Goal: Task Accomplishment & Management: Use online tool/utility

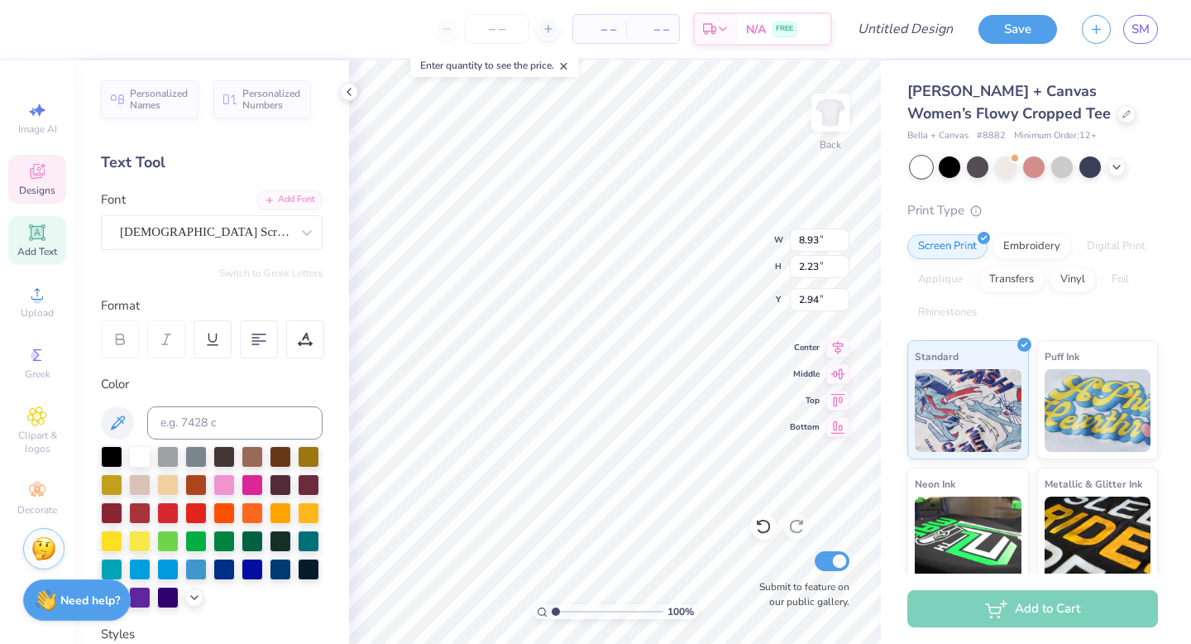
type textarea "A"
type textarea "Tri Sigma"
type textarea "since [DATE]"
type input "2.74"
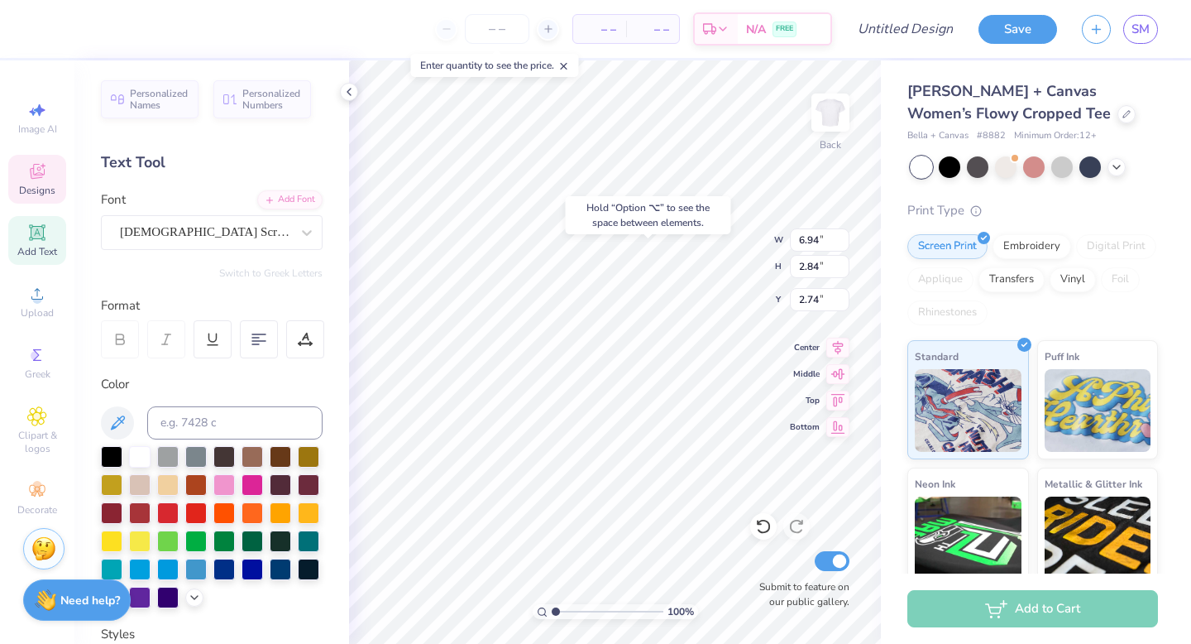
type input "3.80"
type input "0.66"
type input "4.69"
type input "3.81"
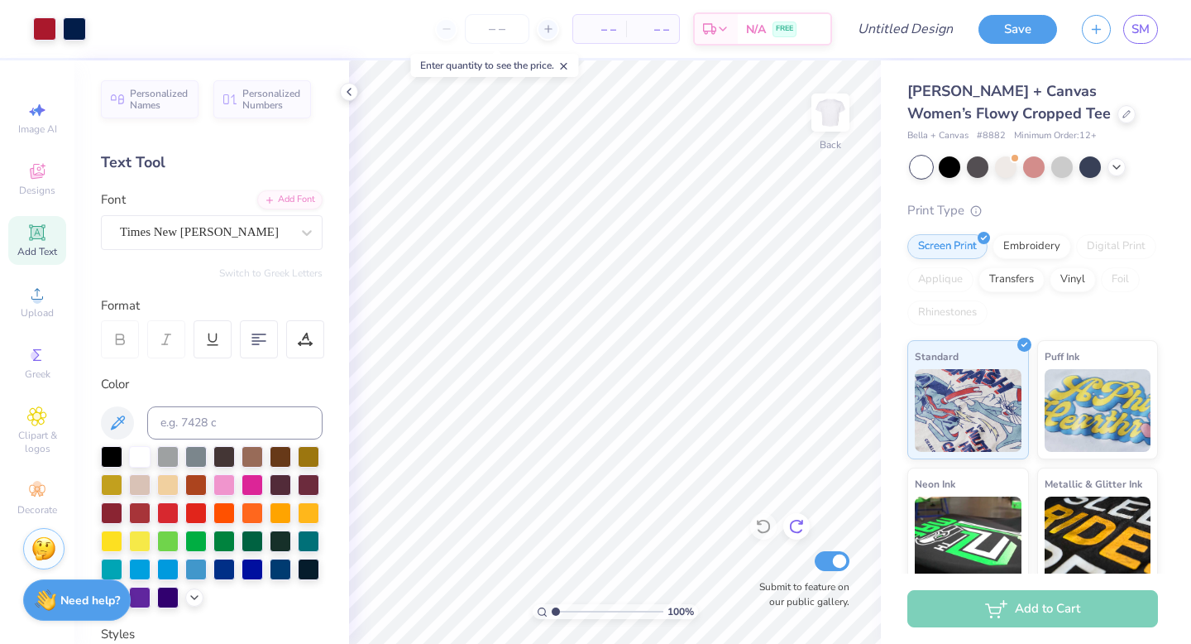
click at [792, 519] on icon at bounding box center [796, 526] width 17 height 17
type input "4.73"
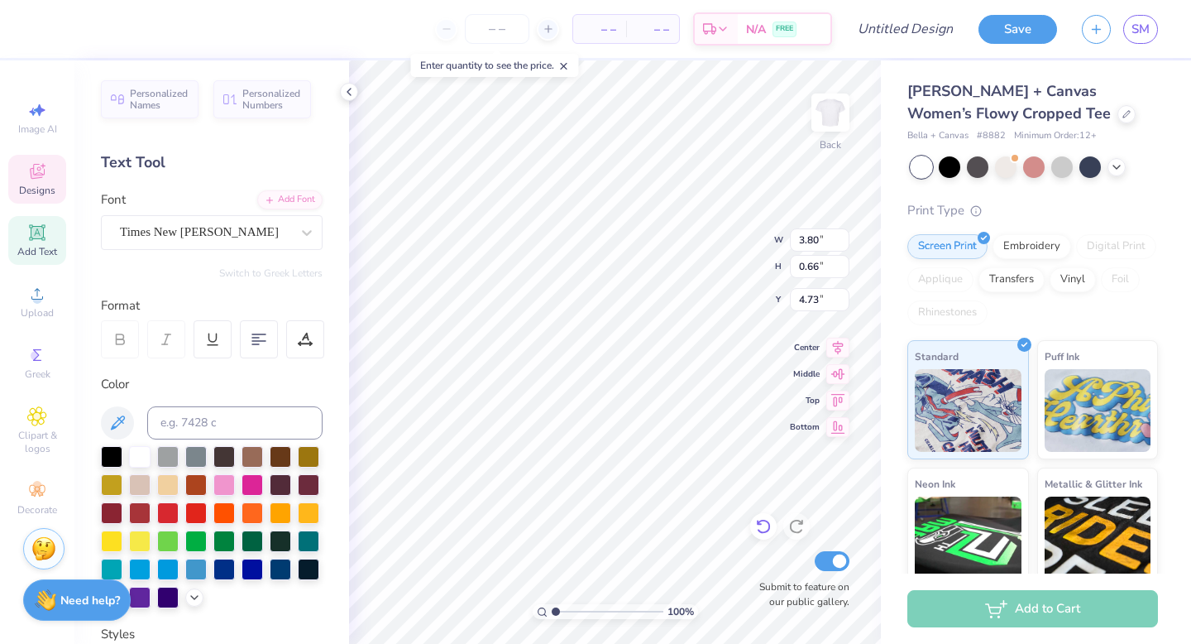
type input "4.93"
type textarea "SINCE 1889"
type input "3.45"
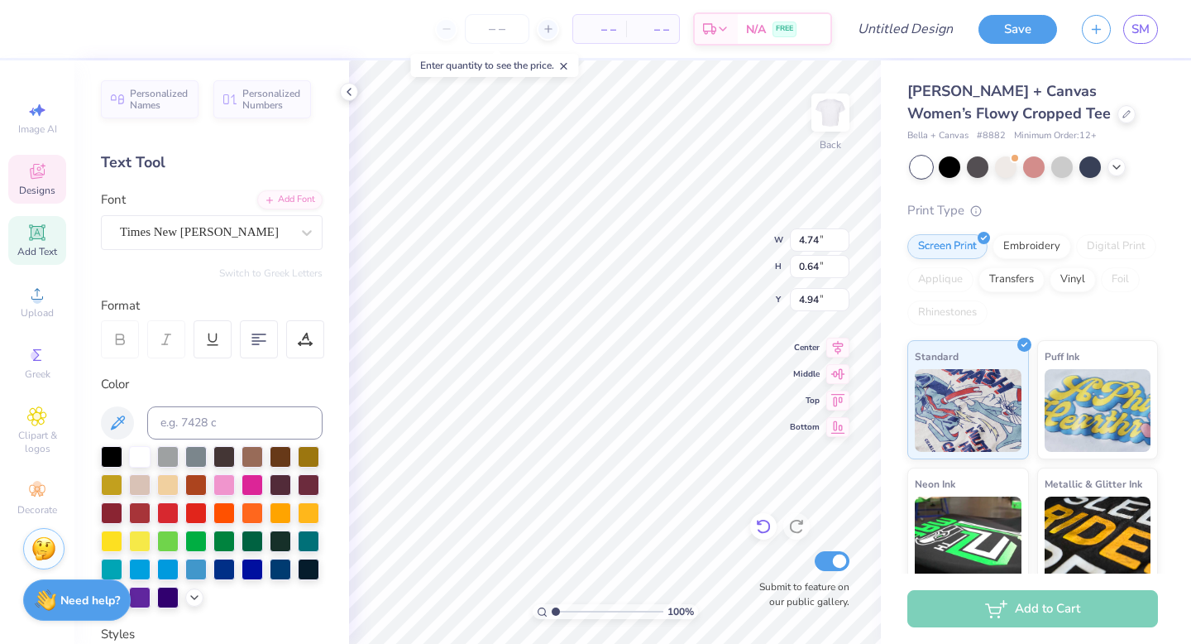
type input "0.47"
type input "4.88"
type input "6.94"
type input "2.84"
type input "2.78"
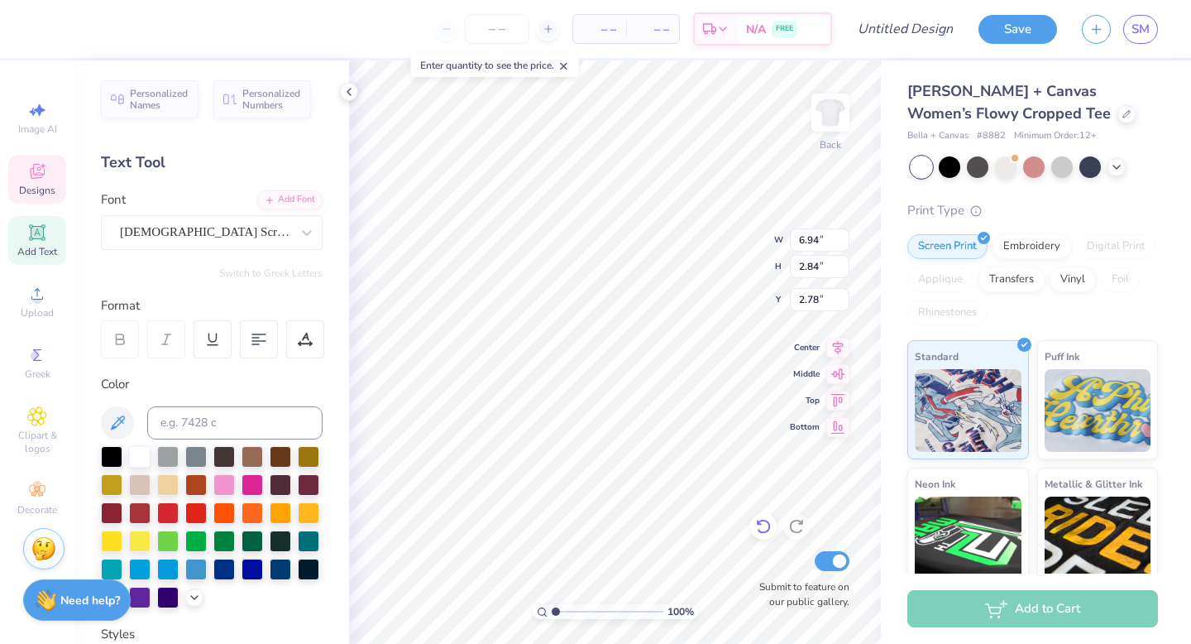
type input "3.45"
type input "0.47"
type input "5.15"
type textarea "SINCE"
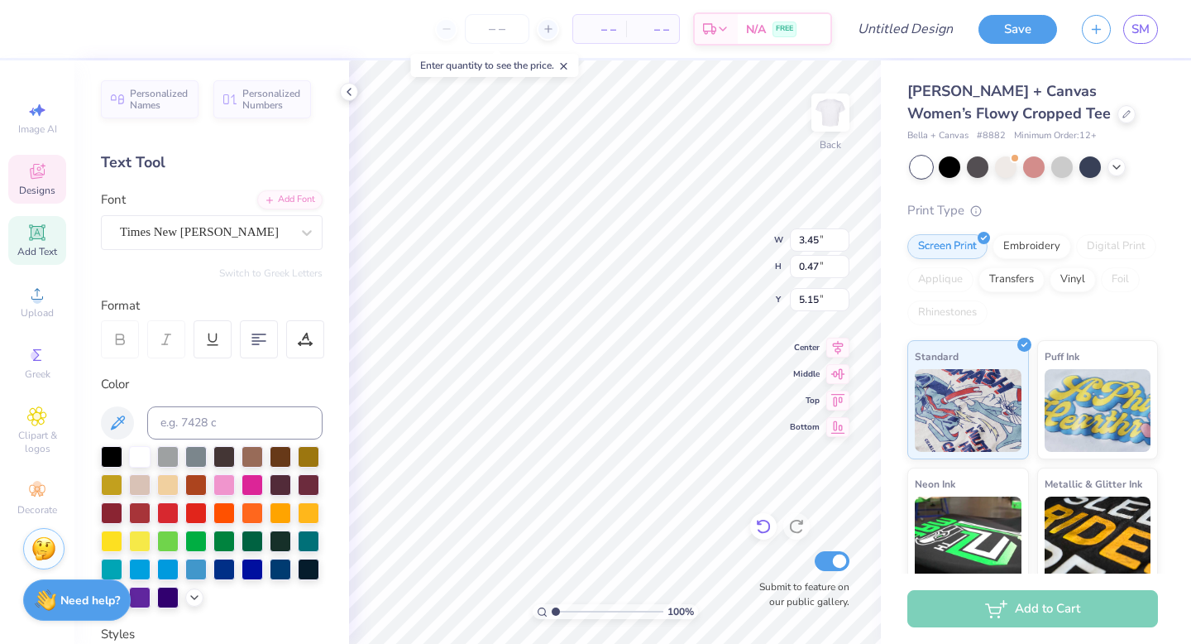
type input "6.94"
type input "2.84"
type input "2.78"
type input "5.15"
type input "6.94"
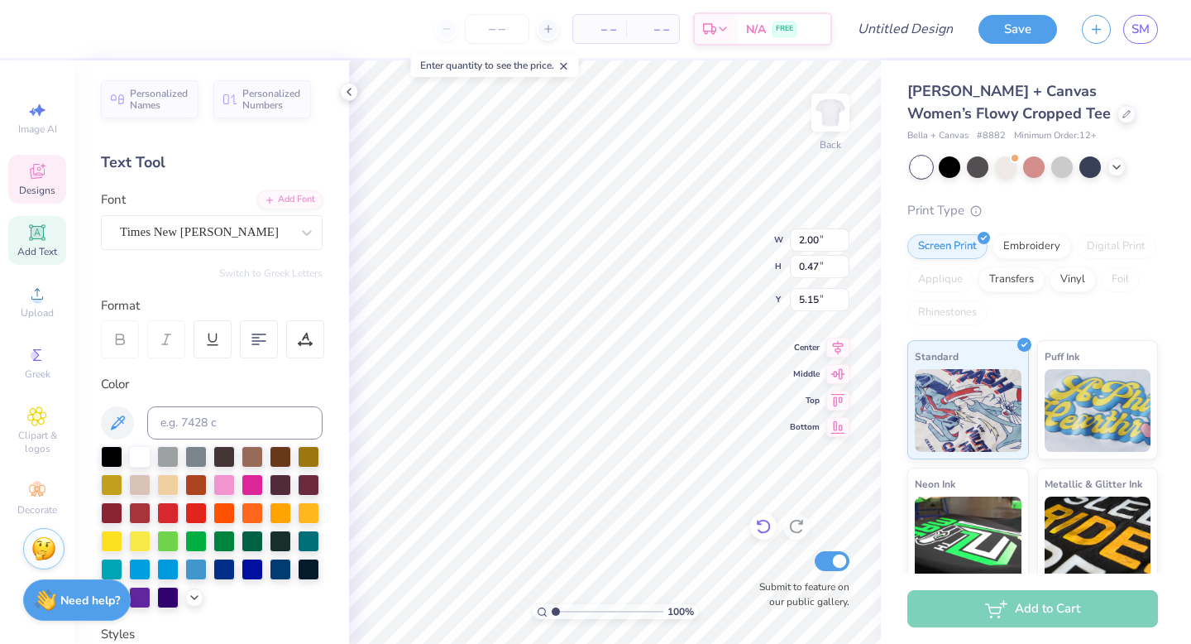
type input "2.84"
type input "2.78"
type textarea "1889"
type input "5.15"
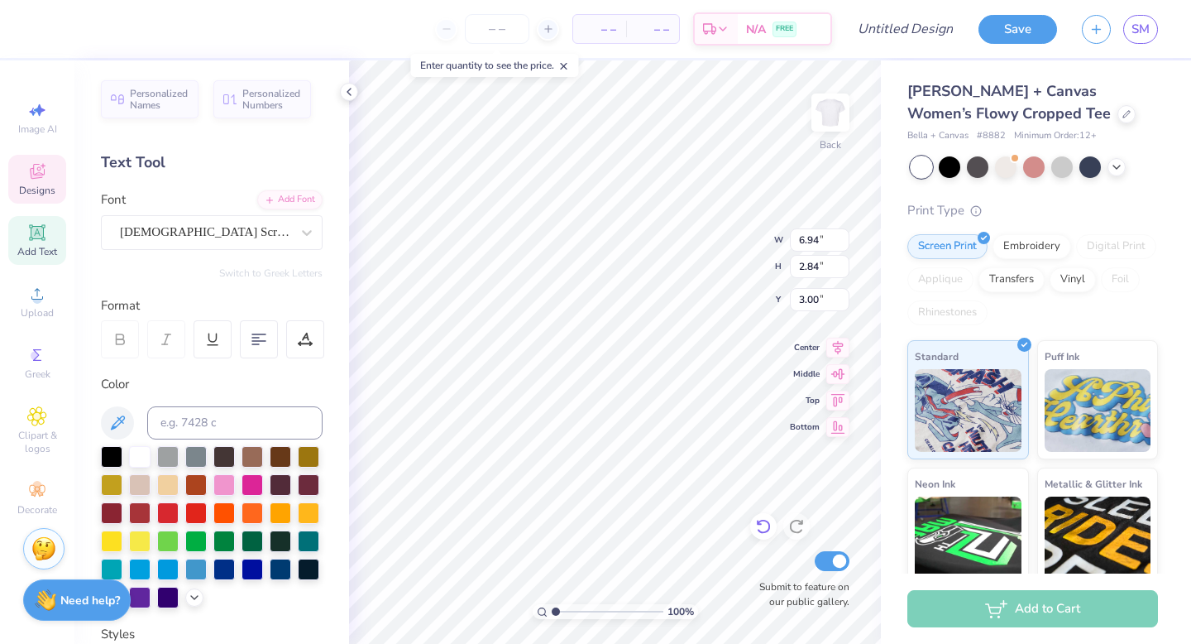
type input "3.00"
click at [1122, 111] on icon at bounding box center [1126, 112] width 8 height 8
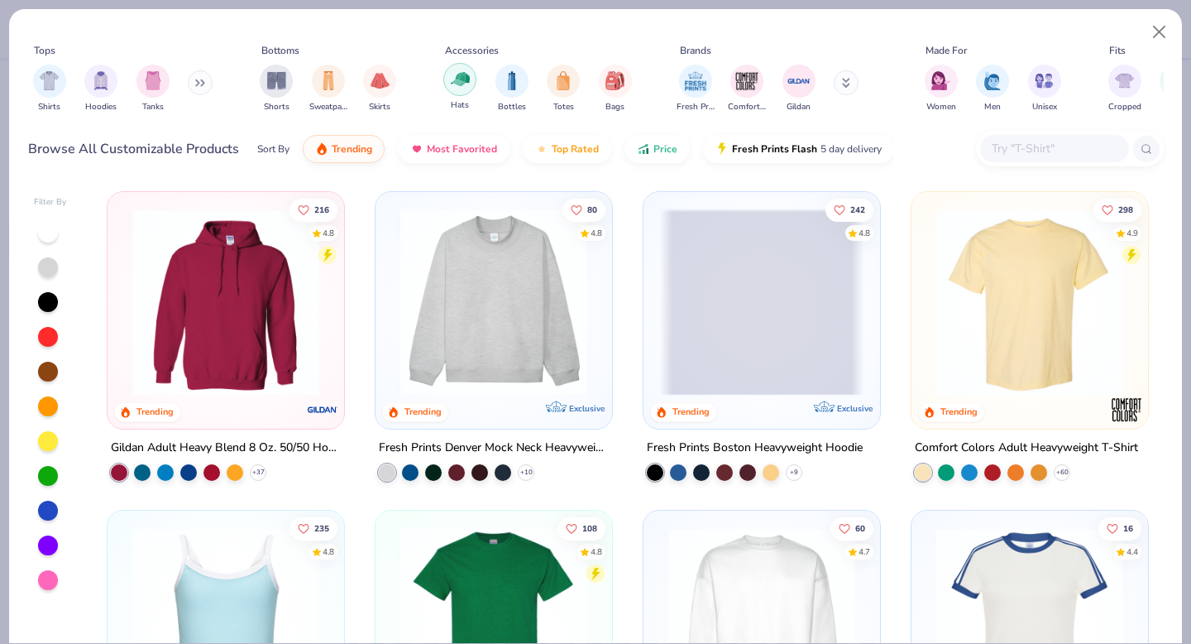
click at [457, 79] on img "filter for Hats" at bounding box center [460, 78] width 19 height 19
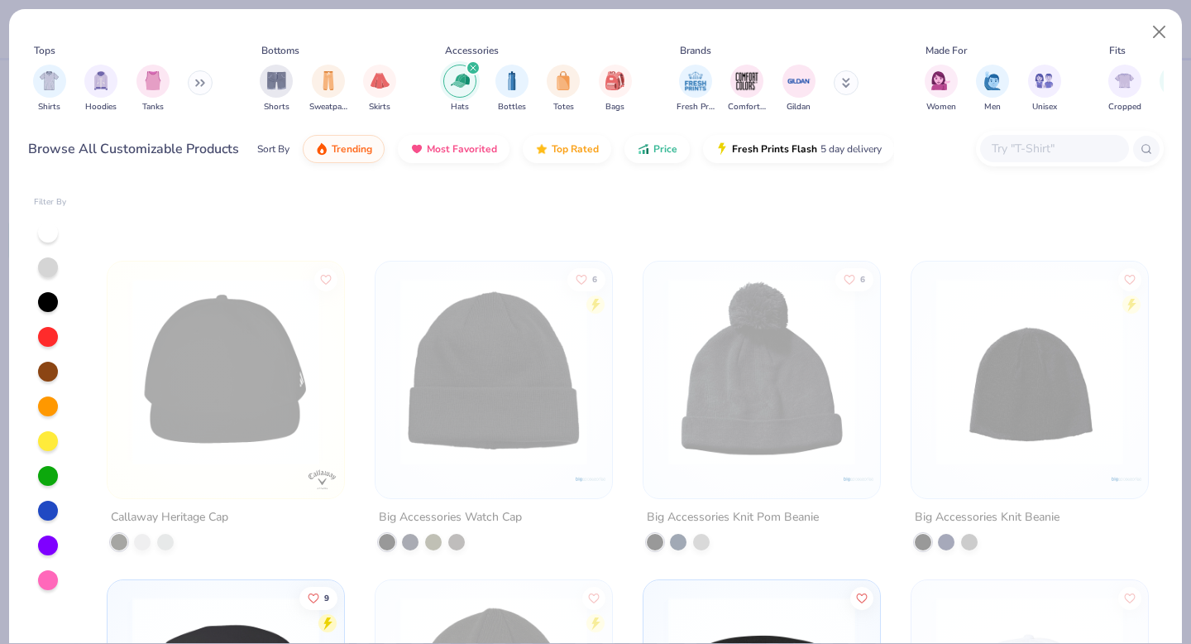
scroll to position [7185, 0]
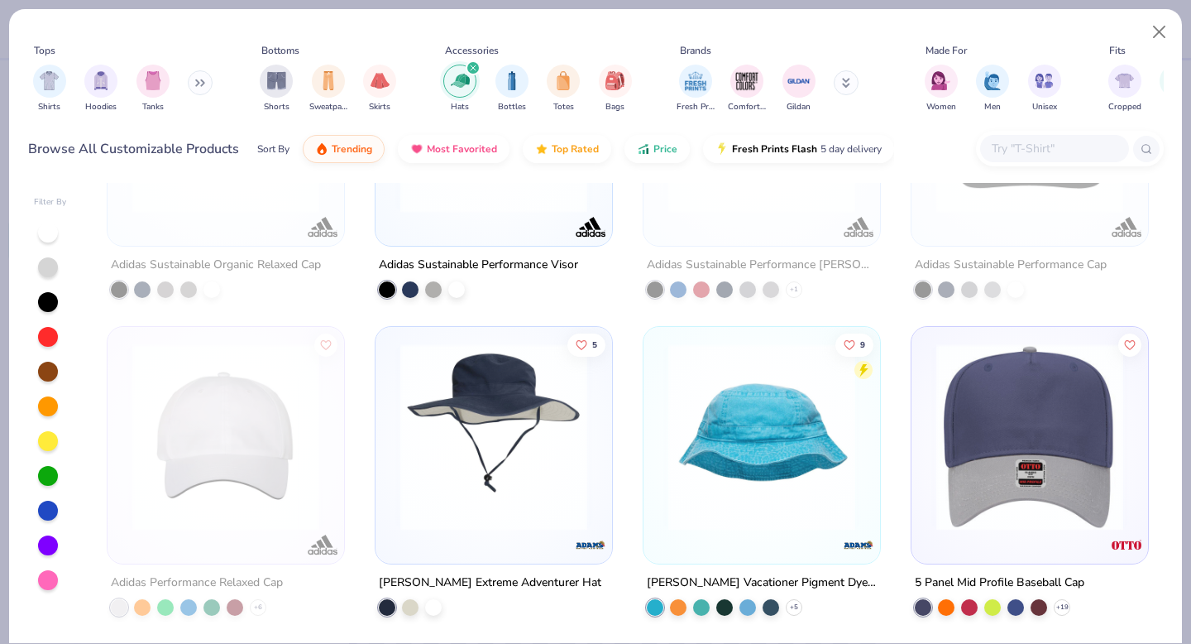
click at [1007, 467] on img at bounding box center [1029, 436] width 203 height 187
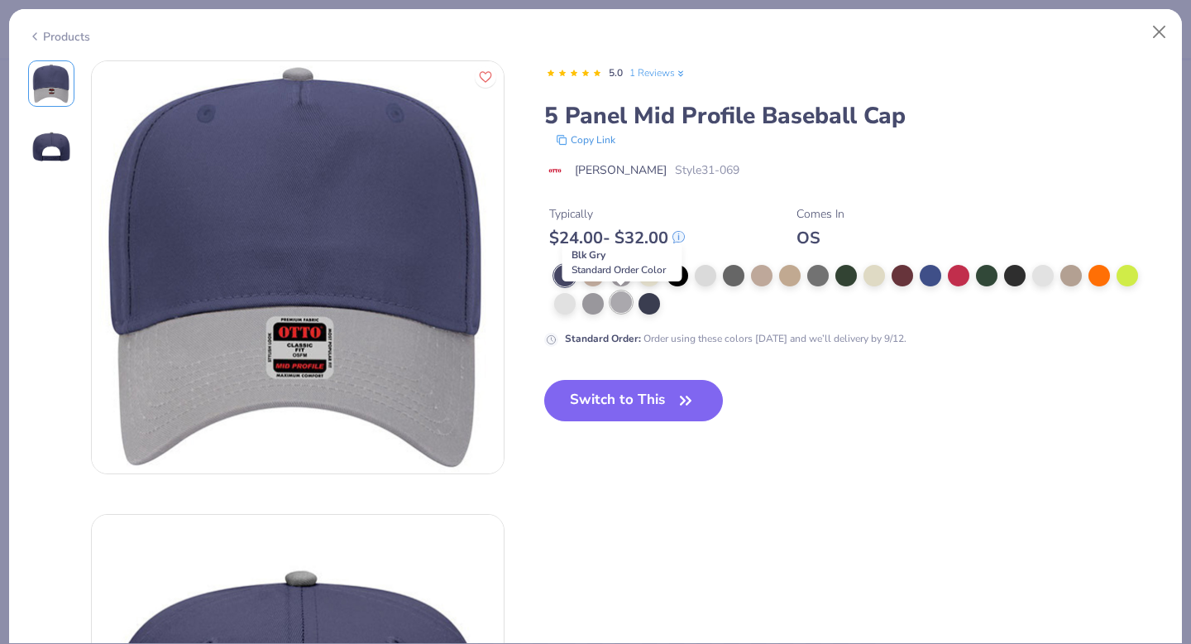
click at [618, 304] on div at bounding box center [621, 302] width 22 height 22
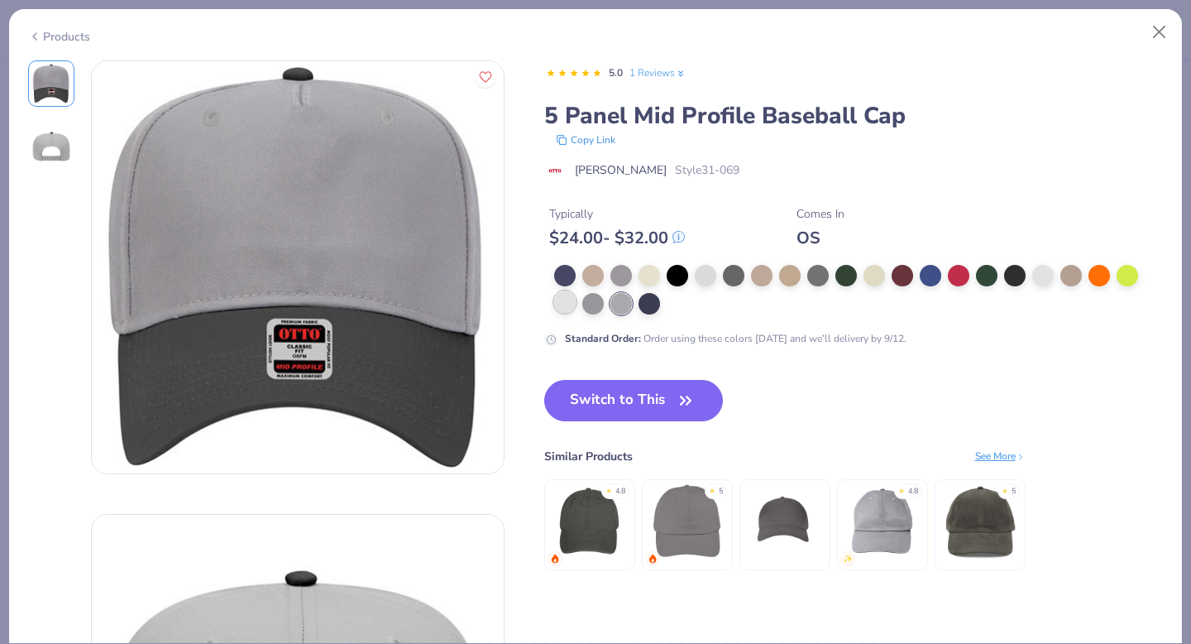
click at [558, 302] on div at bounding box center [565, 302] width 22 height 22
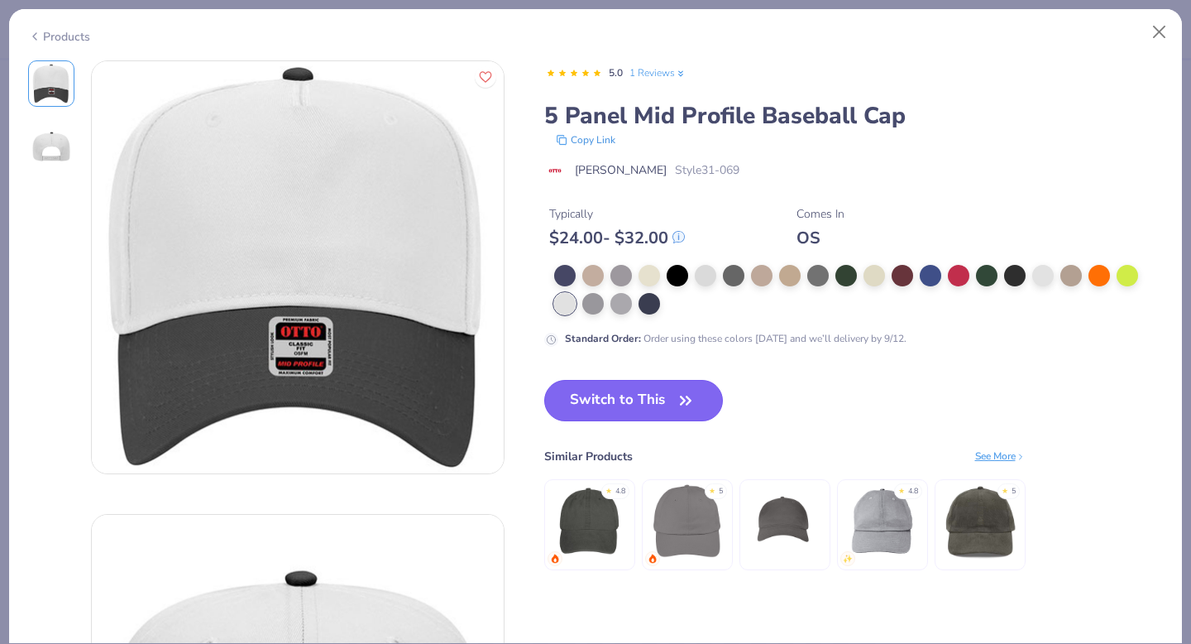
click at [643, 405] on button "Switch to This" at bounding box center [633, 400] width 179 height 41
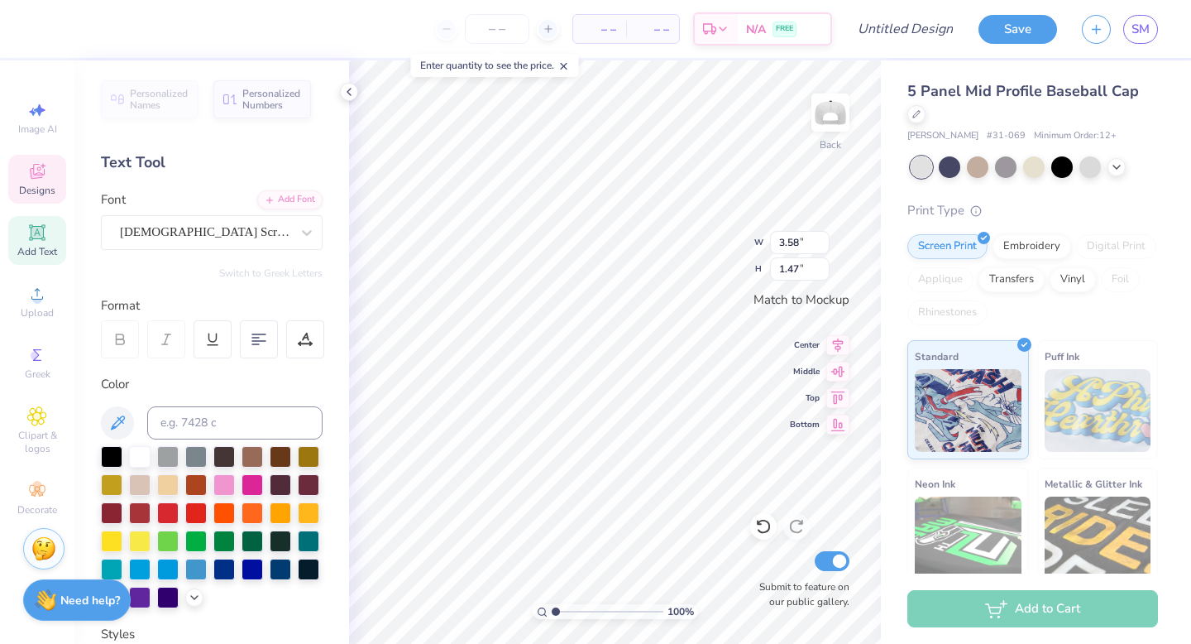
type input "3.58"
type input "1.47"
type input "1.16"
type input "0.27"
type input "0.69"
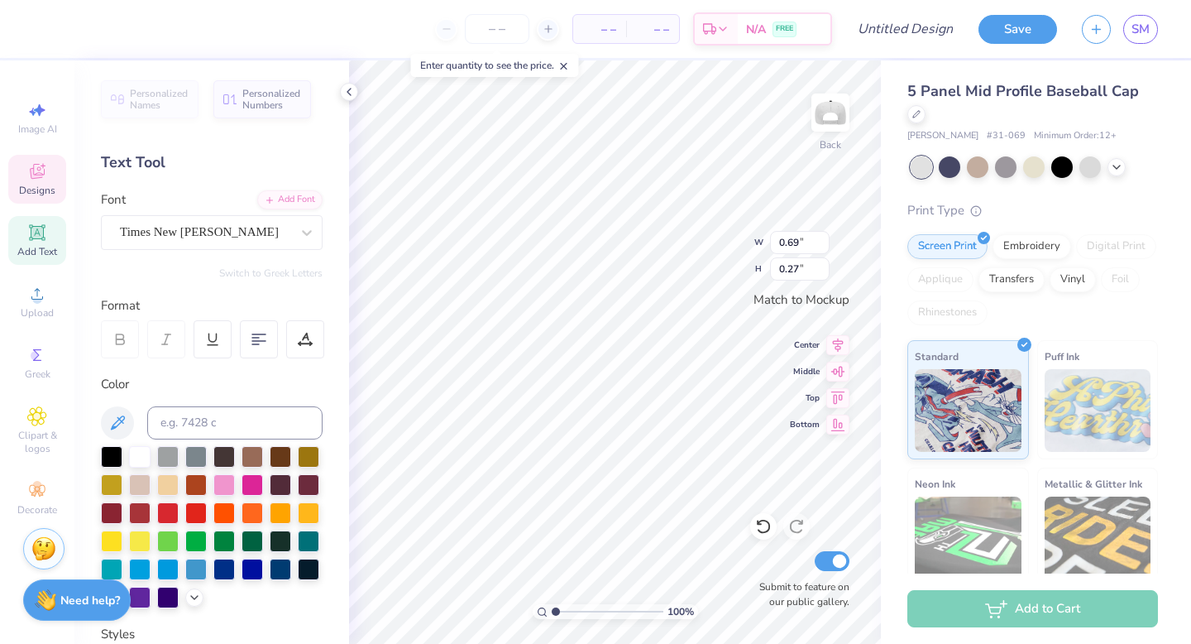
type input "3.58"
type input "1.47"
type textarea "Since"
type input "0.70"
type input "0.16"
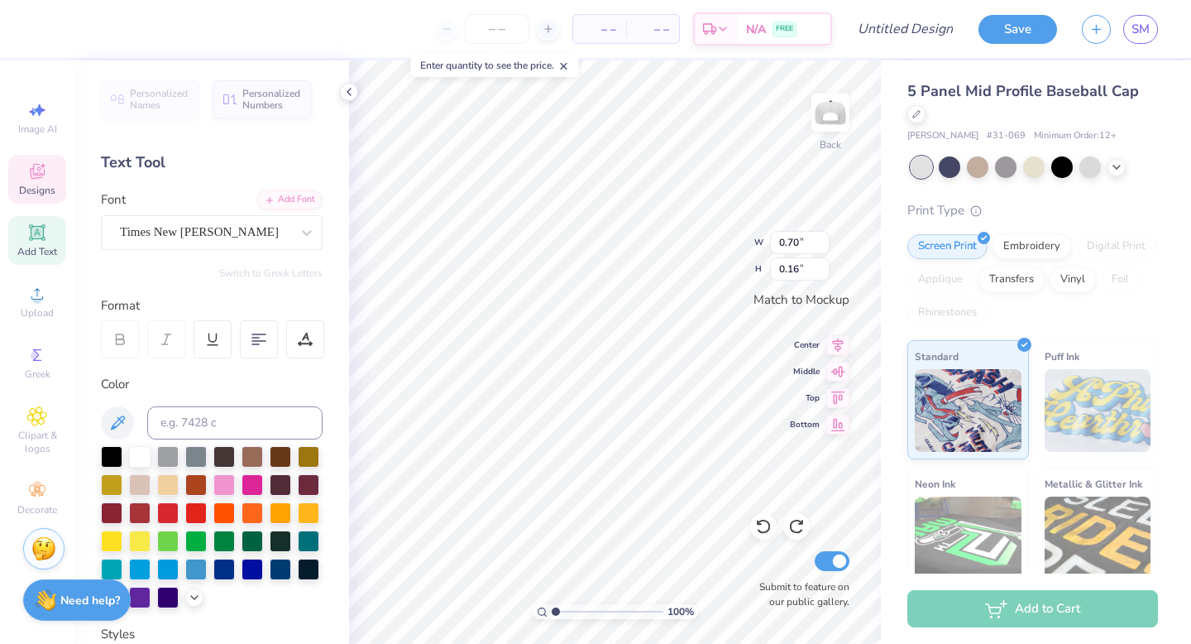
type input "1.16"
type input "0.27"
type input "0.97"
type input "0.23"
type input "0.58"
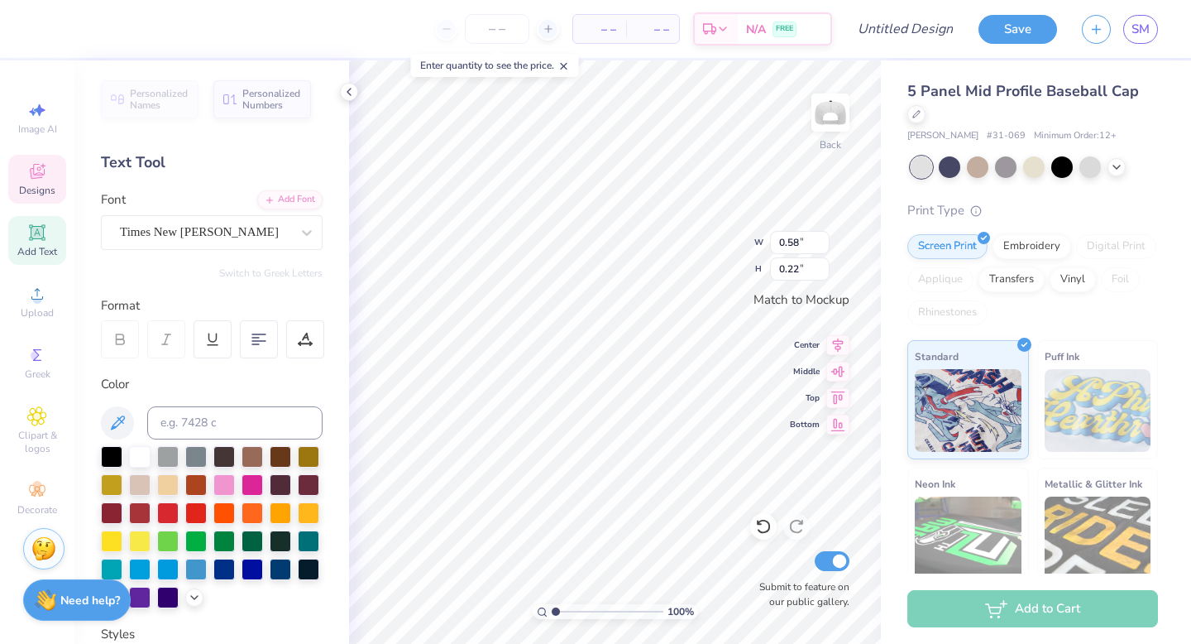
type input "0.22"
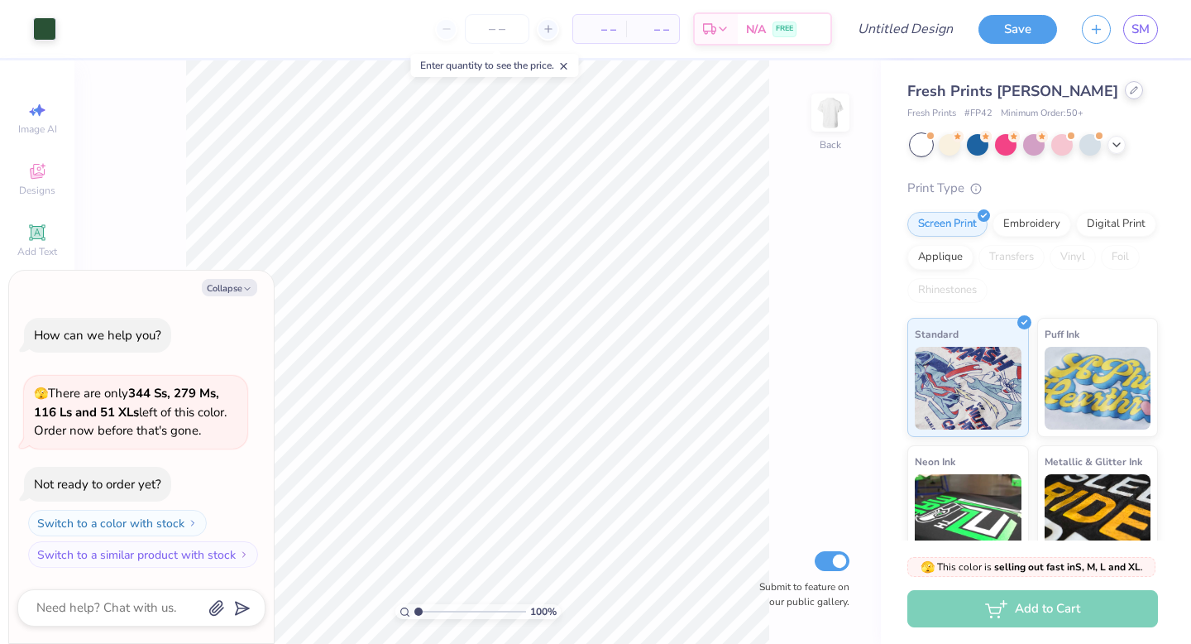
click at [1130, 93] on icon at bounding box center [1134, 90] width 8 height 8
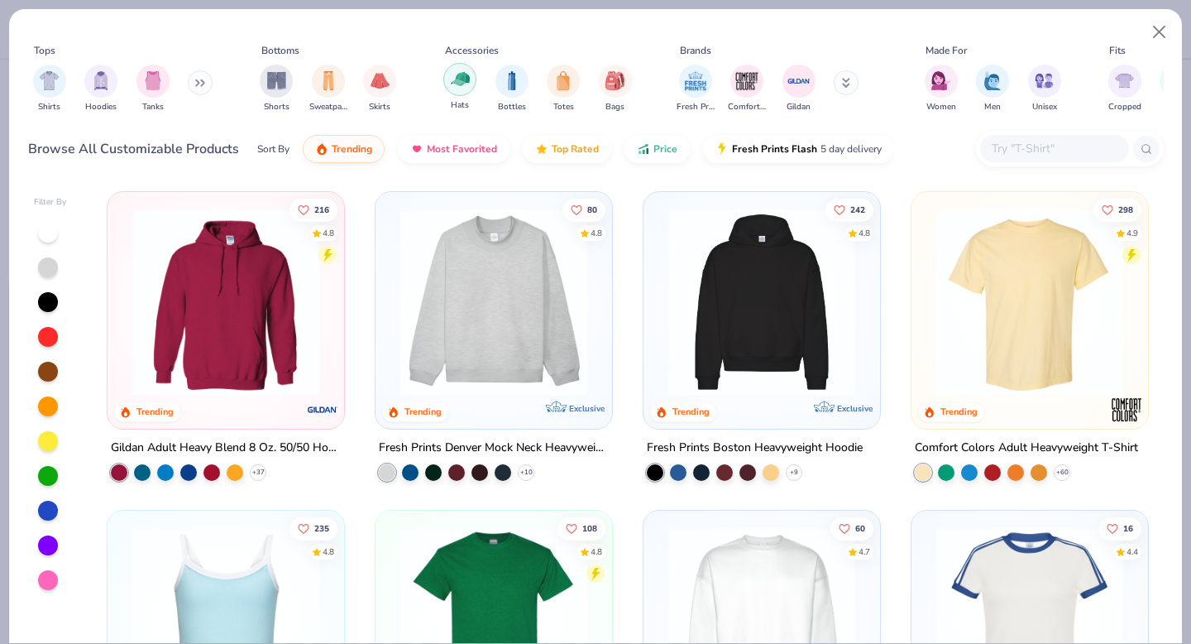
click at [452, 89] on img "filter for Hats" at bounding box center [460, 78] width 19 height 19
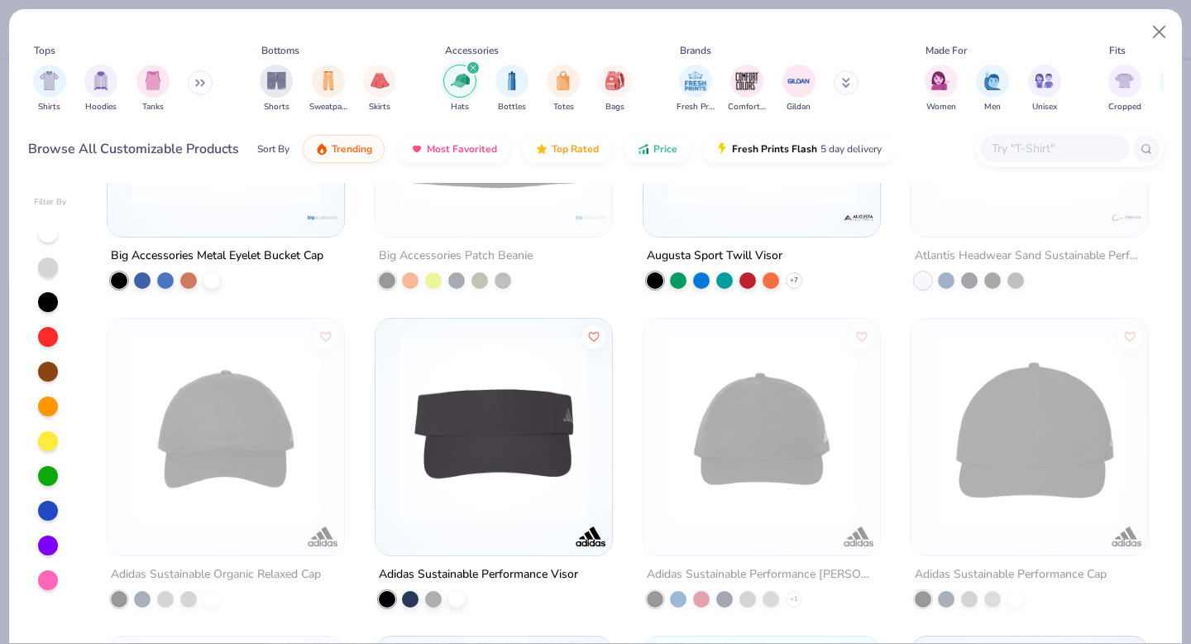
scroll to position [7185, 0]
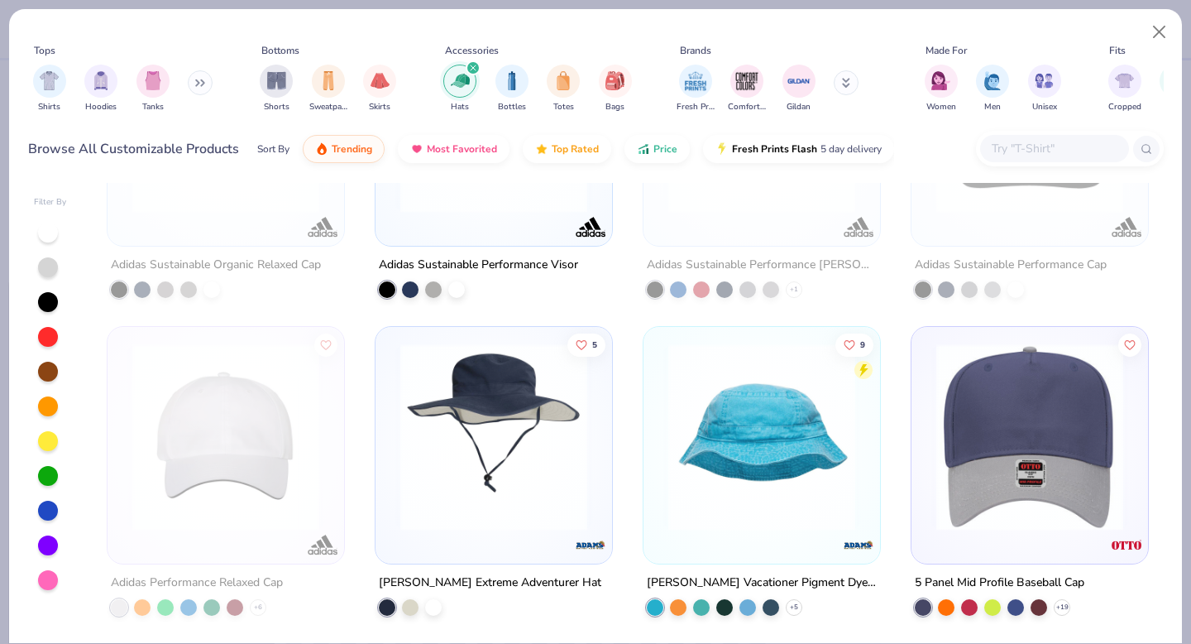
click at [1055, 466] on img at bounding box center [1029, 436] width 203 height 187
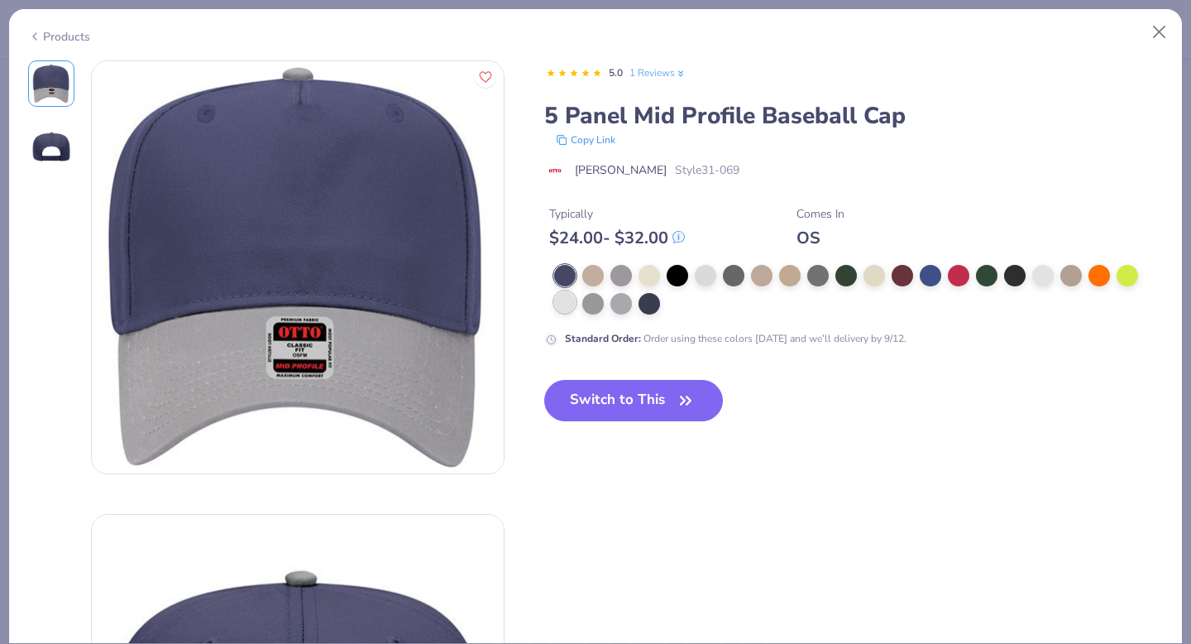
click at [574, 307] on div at bounding box center [565, 302] width 22 height 22
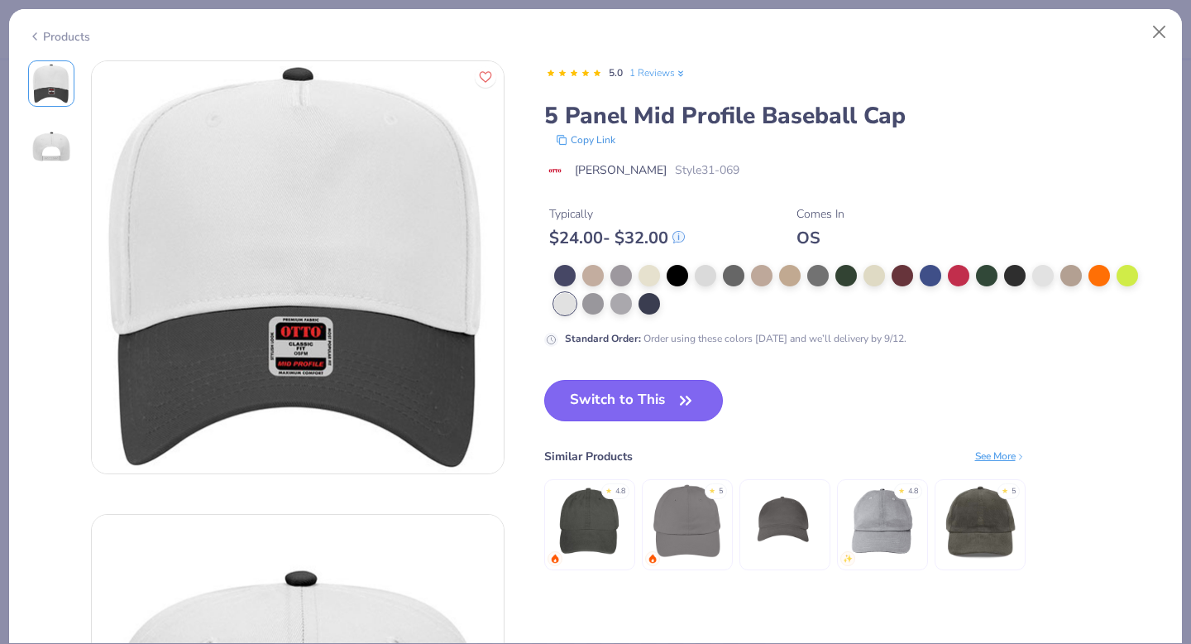
click at [635, 408] on button "Switch to This" at bounding box center [633, 400] width 179 height 41
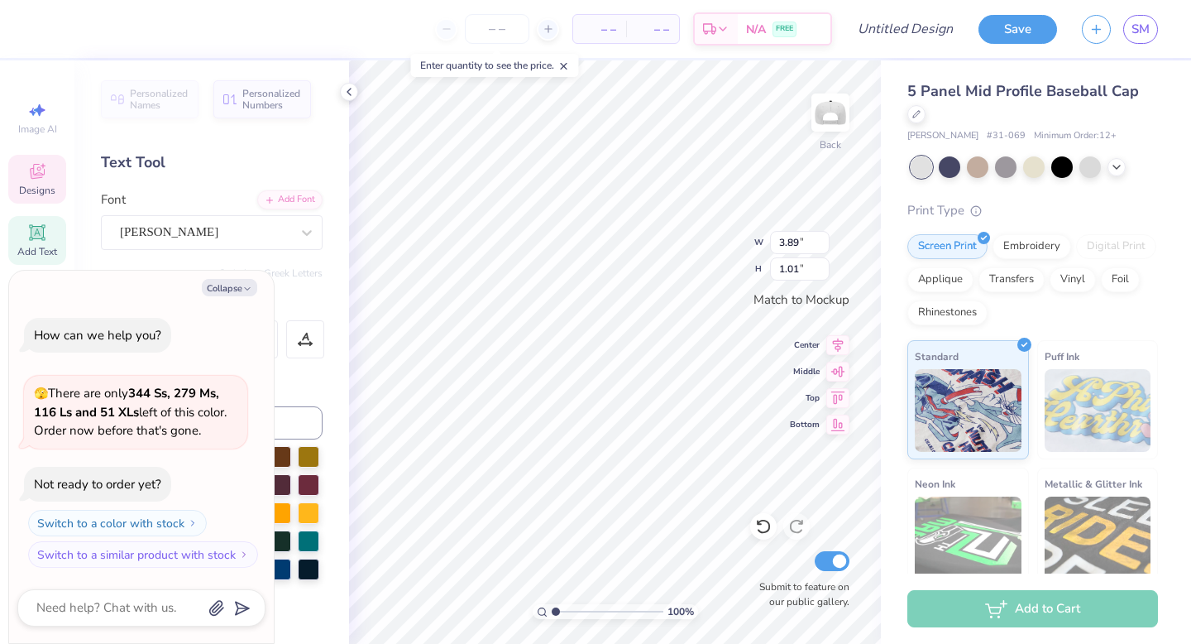
type textarea "x"
type textarea "Alpha"
type textarea "x"
type textarea "Alpha"
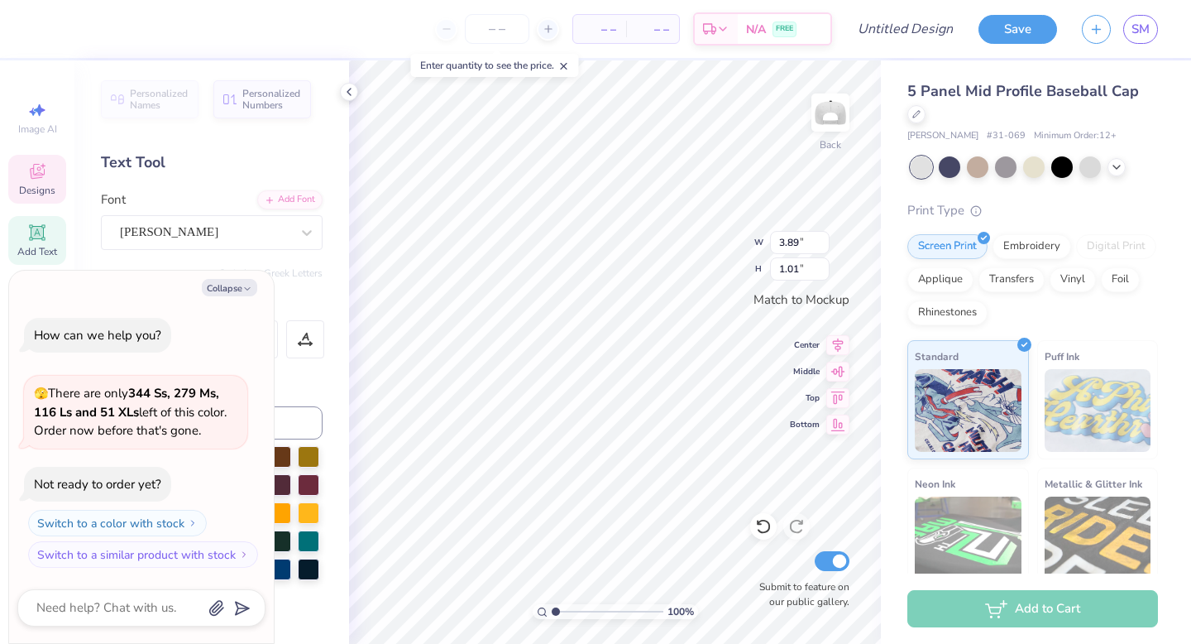
type textarea "x"
type textarea "Alph"
type textarea "x"
type textarea "Alp"
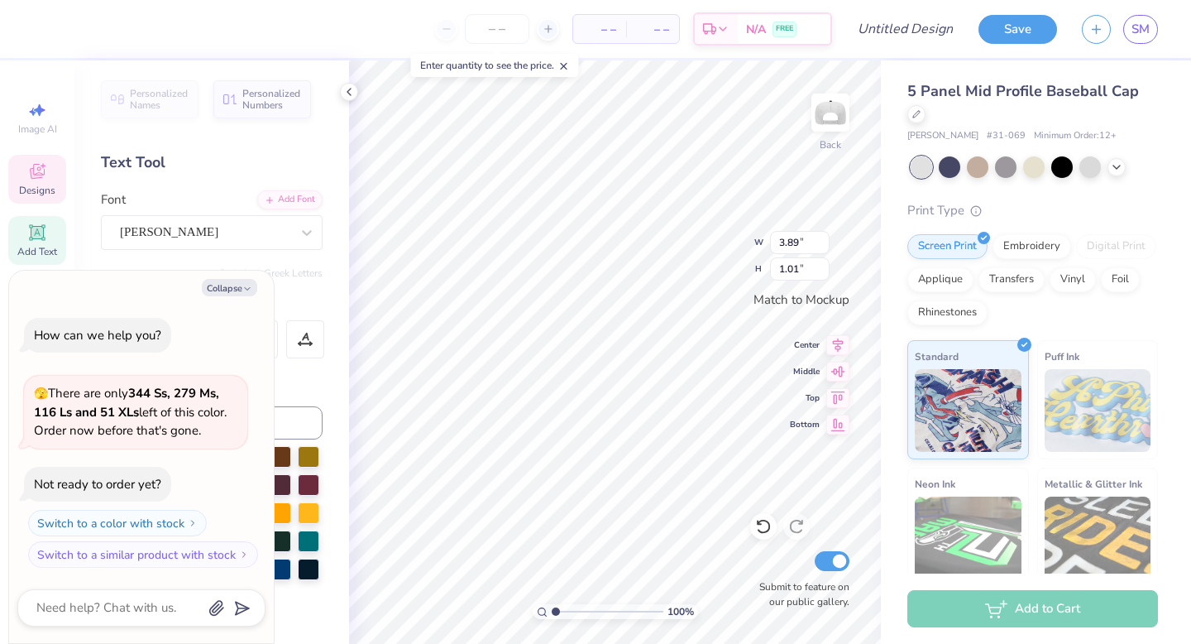
type textarea "x"
type textarea "Al"
type textarea "x"
type textarea "A"
type textarea "x"
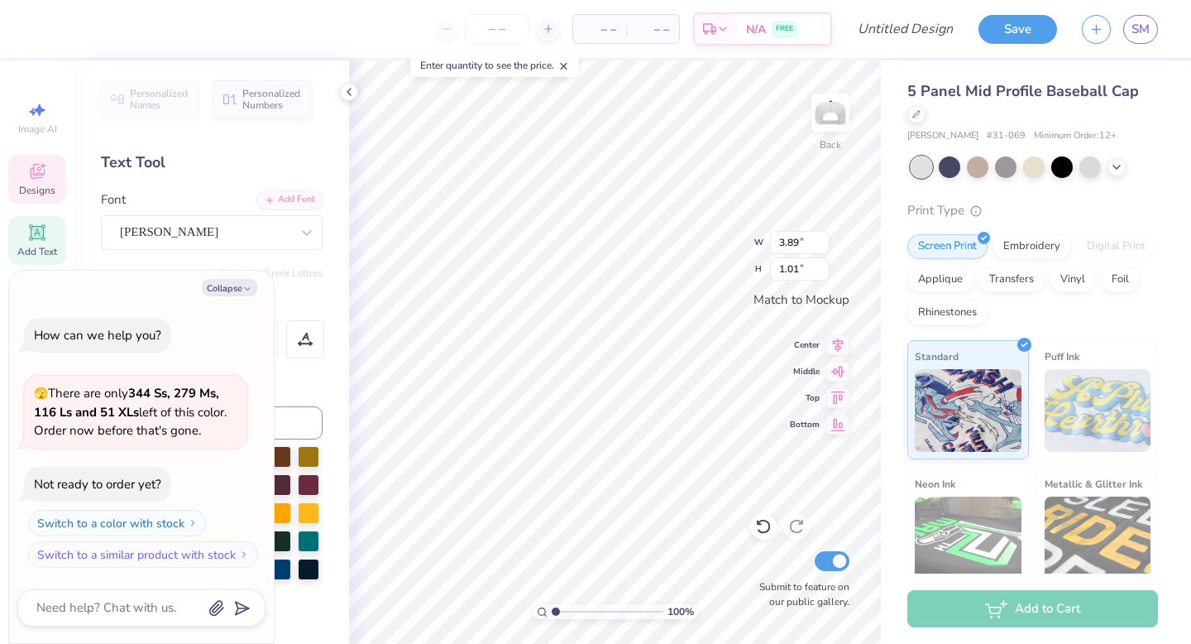
type textarea "x"
type textarea "T"
type textarea "x"
type textarea "Tr"
type textarea "x"
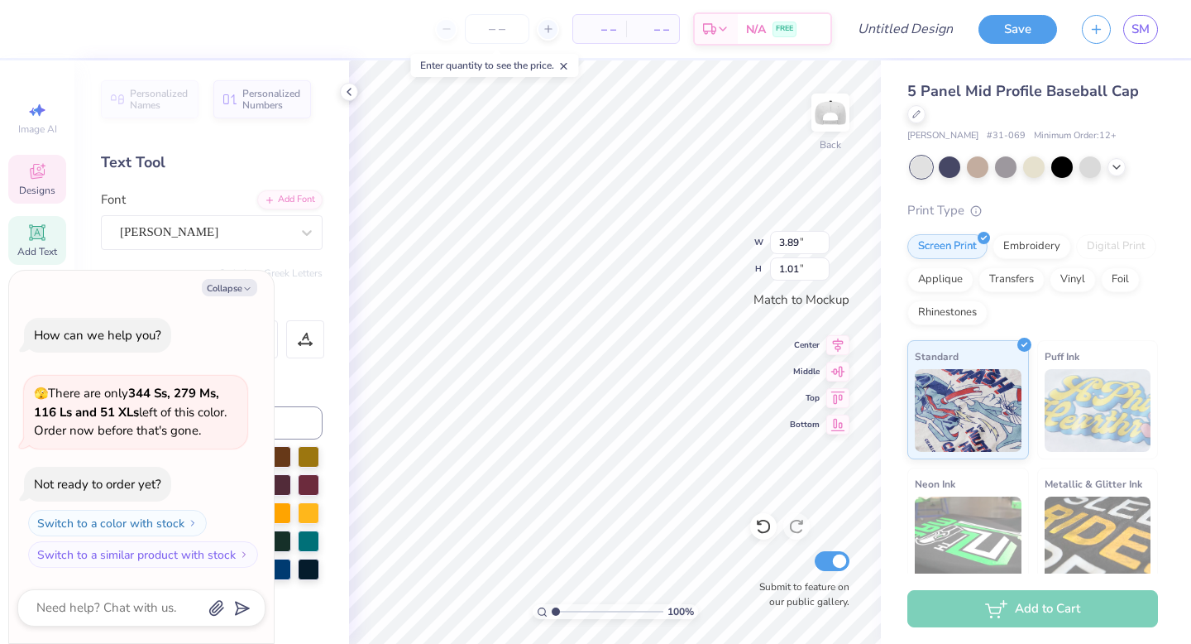
type textarea "Tri"
type textarea "x"
type textarea "Tri"
type textarea "x"
type textarea "Tri S"
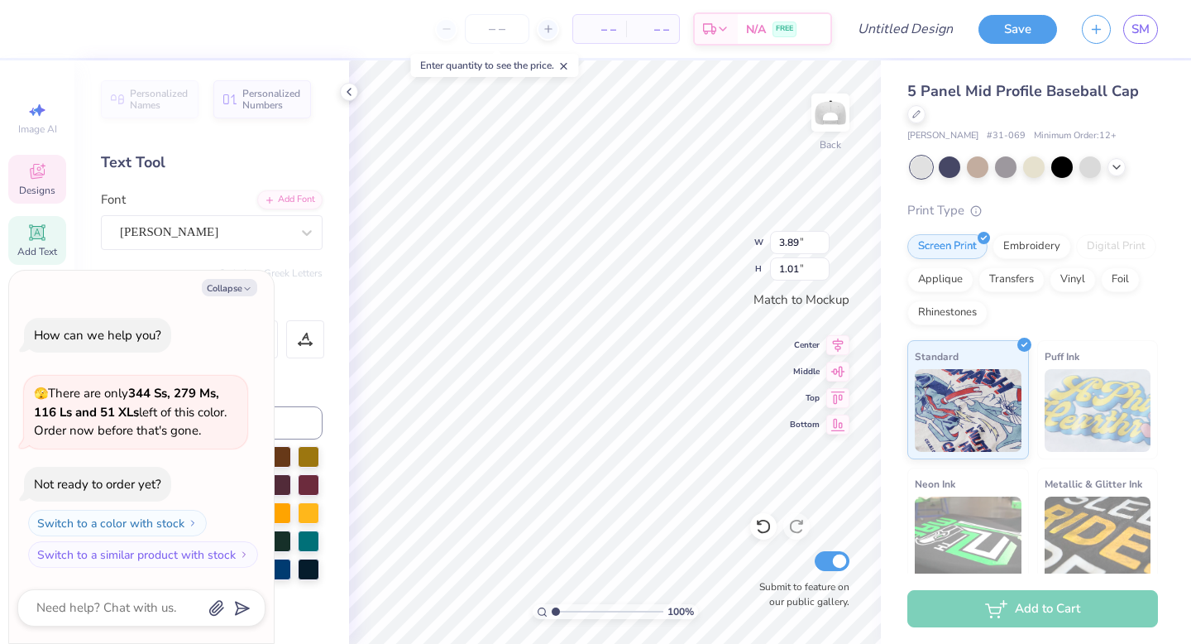
type textarea "x"
type textarea "Tri Si"
type textarea "x"
type textarea "Tri Sig"
type textarea "x"
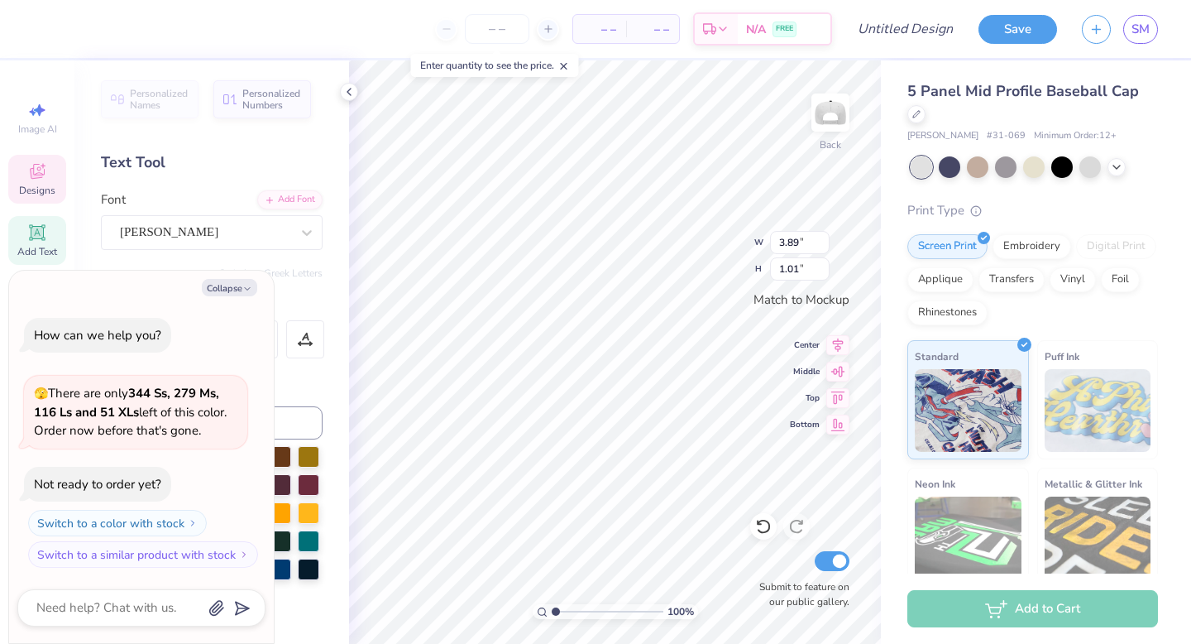
type textarea "Tri Sigm"
type textarea "x"
type textarea "Tri Sigma"
type textarea "x"
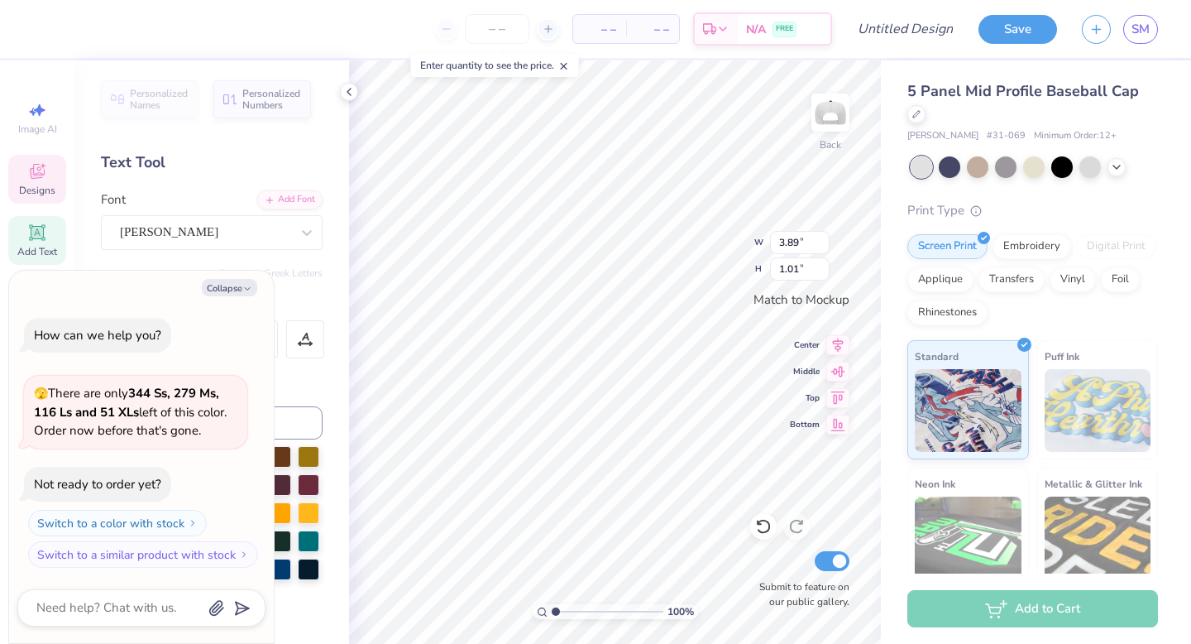
type textarea "Tri Sigma"
type textarea "x"
type textarea "Tri Sigma"
type textarea "x"
type textarea "TriSigma"
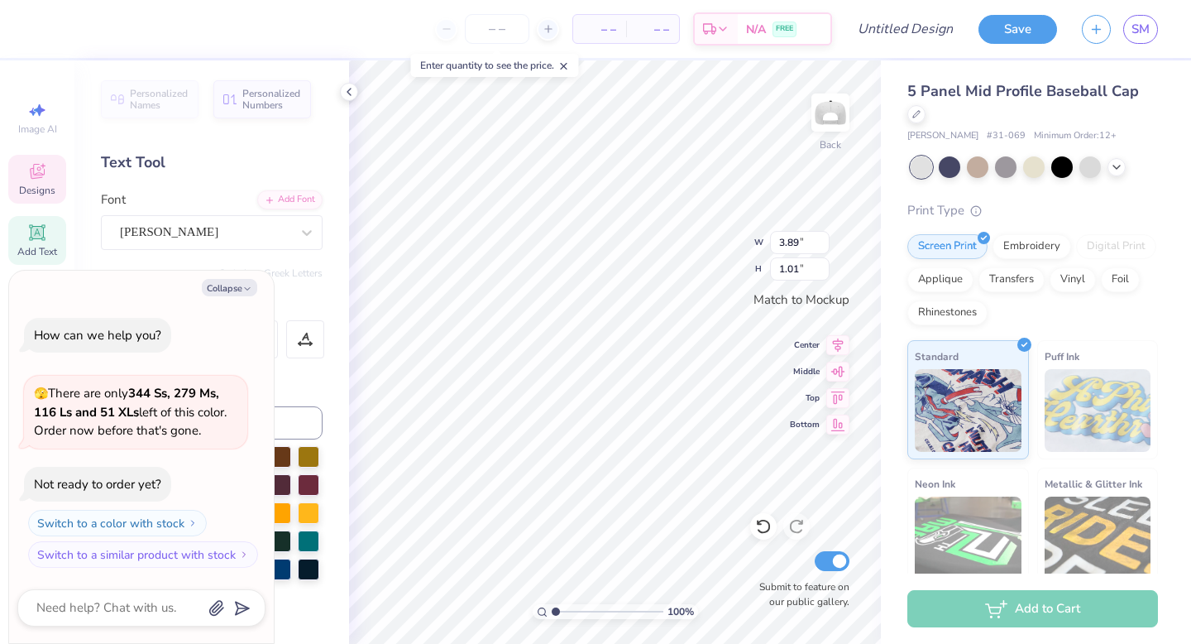
type textarea "x"
type textarea "Tri Sigma"
type textarea "x"
type textarea "Tri Sigma"
type textarea "x"
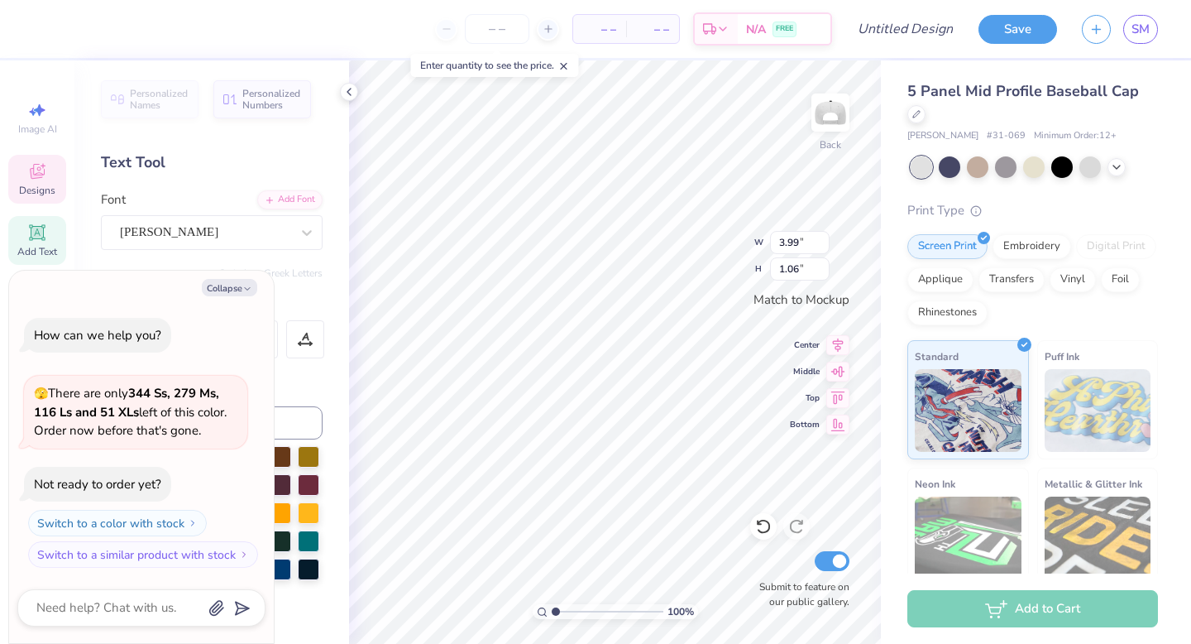
type textarea "Tri Sigma"
type textarea "x"
type textarea "E S T A B L I S H E D 1 8 2"
type textarea "x"
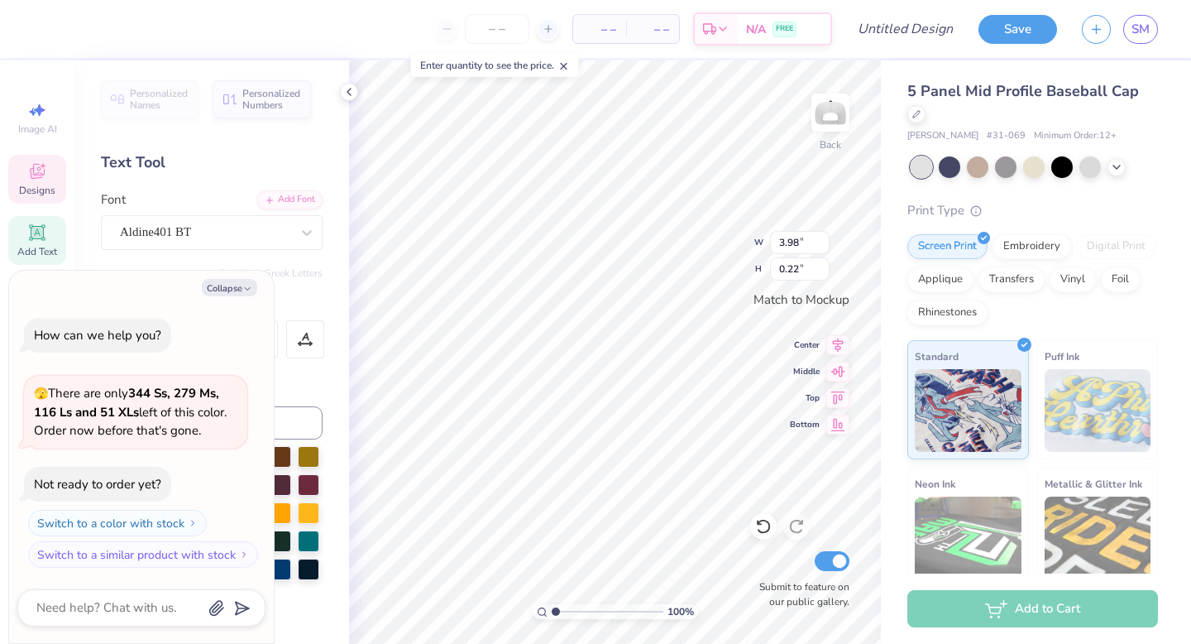
type textarea "E S T A B L I S H E D 1 8"
type textarea "x"
type textarea "E S T A B L I S H E D 1 8 8"
type textarea "x"
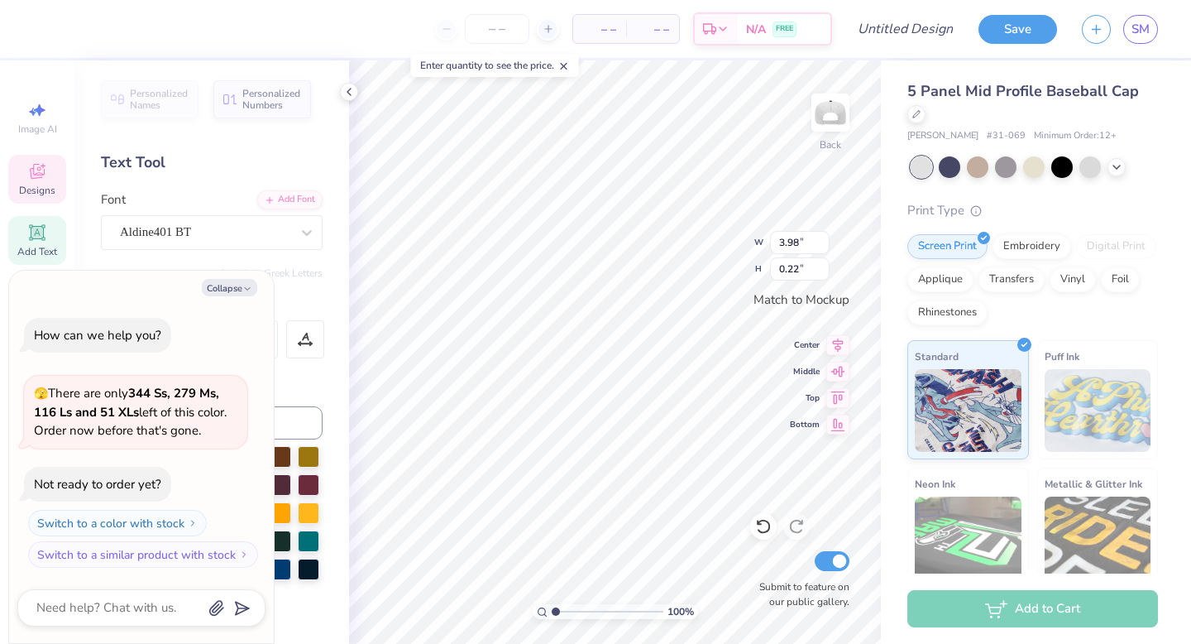
type textarea "E S T A B L I S H E D 1 8 89"
type textarea "x"
type textarea "E S T A B L I S H E D 1 8 89"
type textarea "x"
type textarea "E S T A B L I S H E D 1 889"
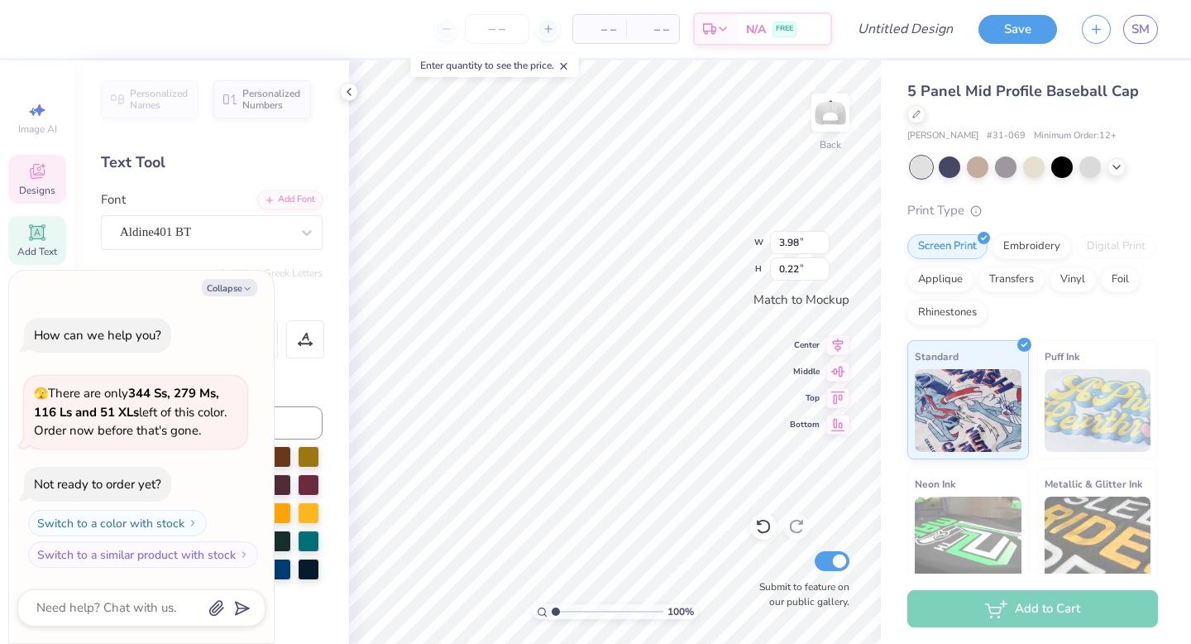
type textarea "x"
type textarea "E S T A B L I S H E D 1 8 89"
type textarea "x"
type textarea "E S T A B L I S H E D 1 8 8 9"
type textarea "x"
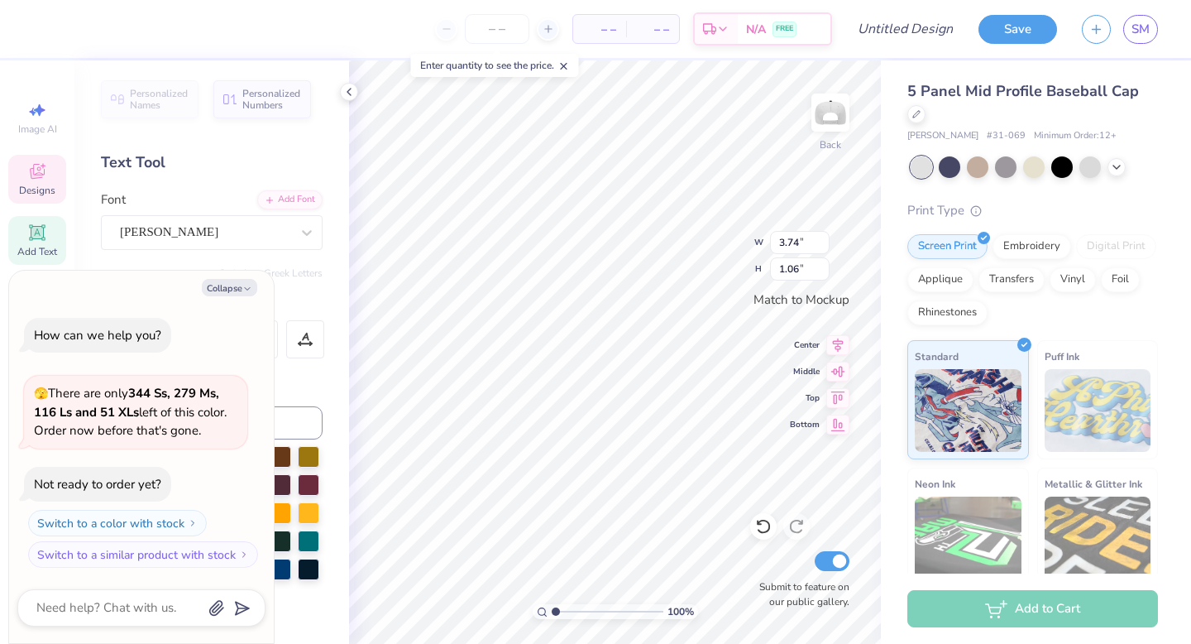
type textarea "Tri Sigma"
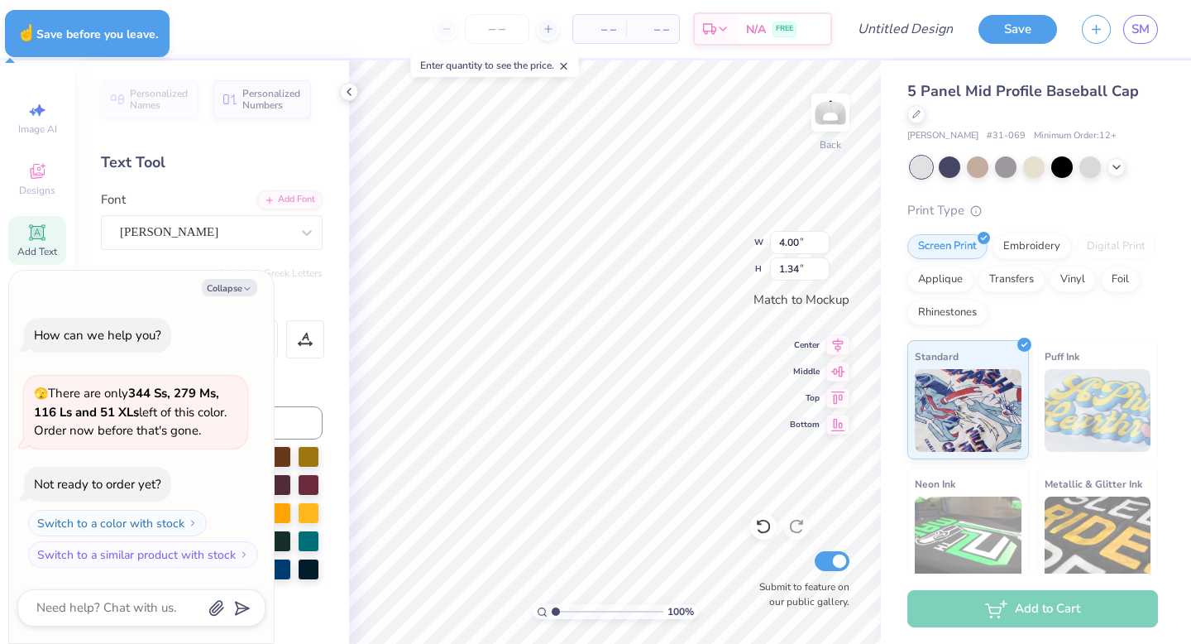
type textarea "x"
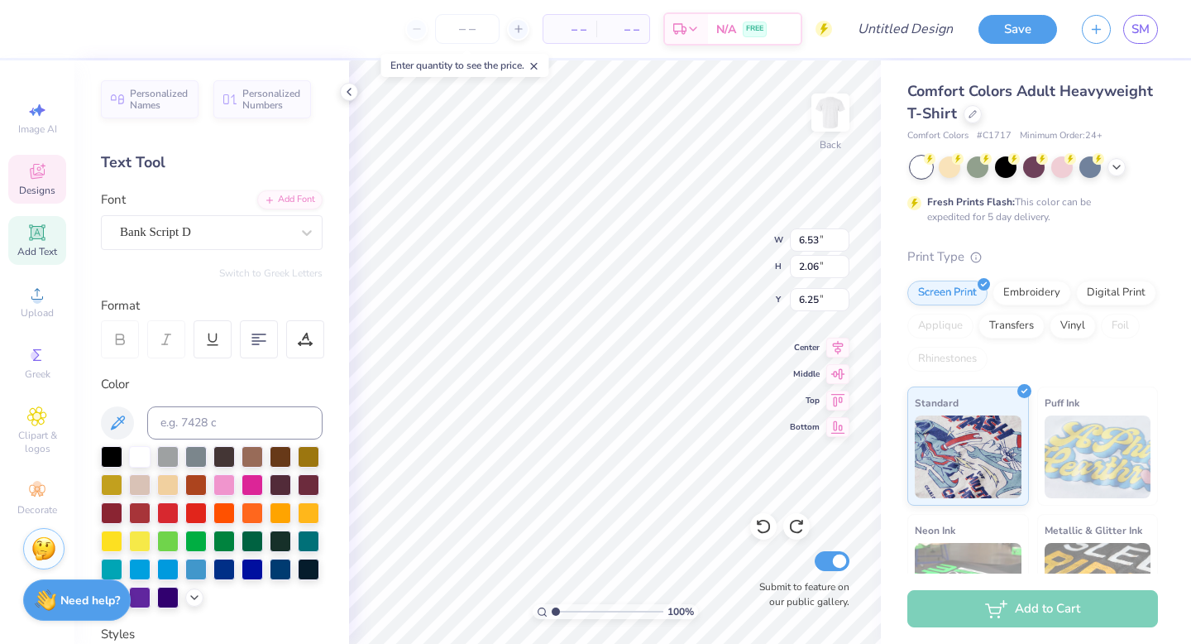
type textarea "A"
type textarea "Tri Sigma"
type input "5.97"
click at [716, 231] on div "100 % Back W 7.89 H 2.12 Y 5.97 Center Middle Top Bottom Submit to feature on o…" at bounding box center [615, 351] width 532 height 583
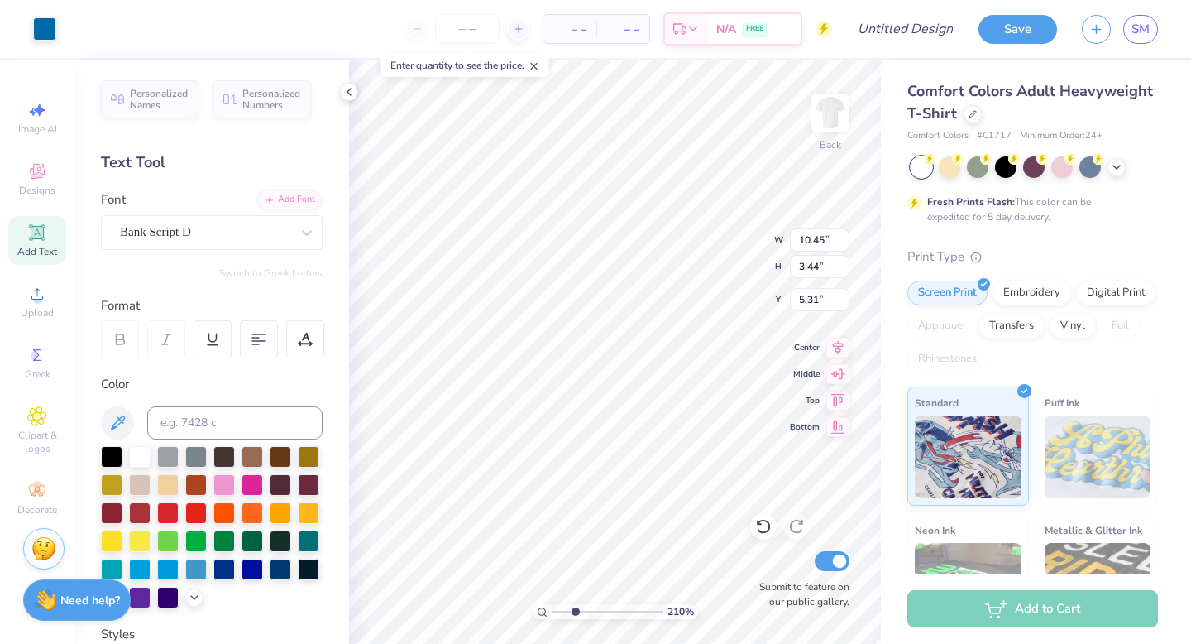
drag, startPoint x: 558, startPoint y: 607, endPoint x: 575, endPoint y: 604, distance: 16.9
type input "2.77"
click at [575, 604] on input "range" at bounding box center [608, 611] width 112 height 15
type input "5.16"
drag, startPoint x: 575, startPoint y: 609, endPoint x: 562, endPoint y: 608, distance: 12.4
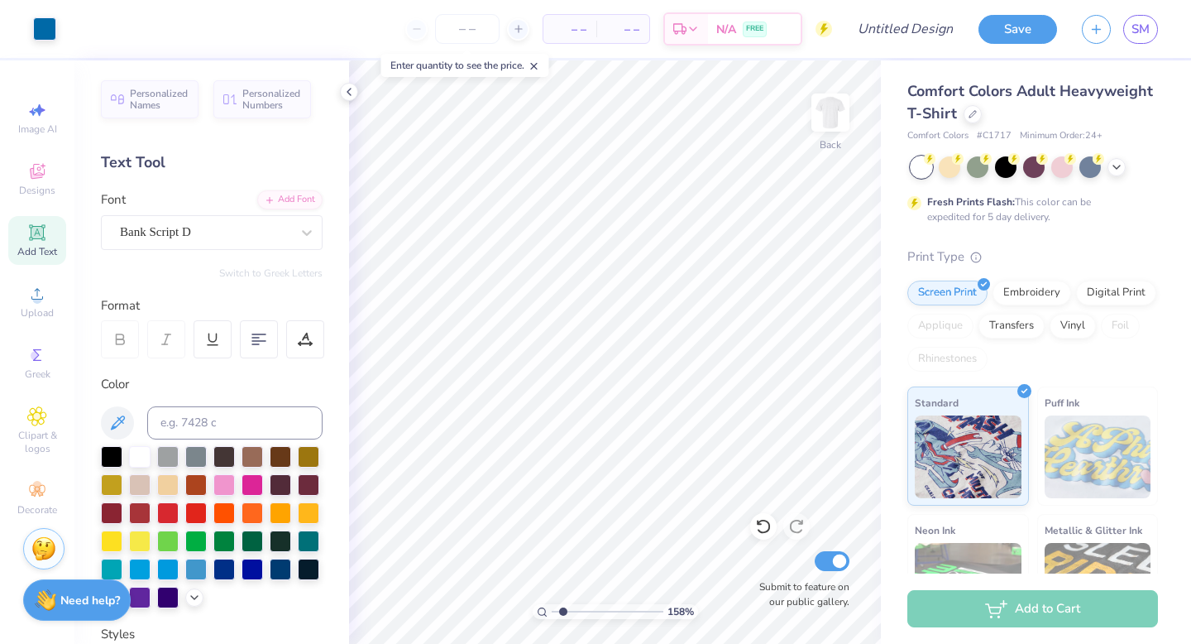
click at [562, 608] on input "range" at bounding box center [608, 611] width 112 height 15
type input "2.39"
click at [571, 613] on input "range" at bounding box center [608, 611] width 112 height 15
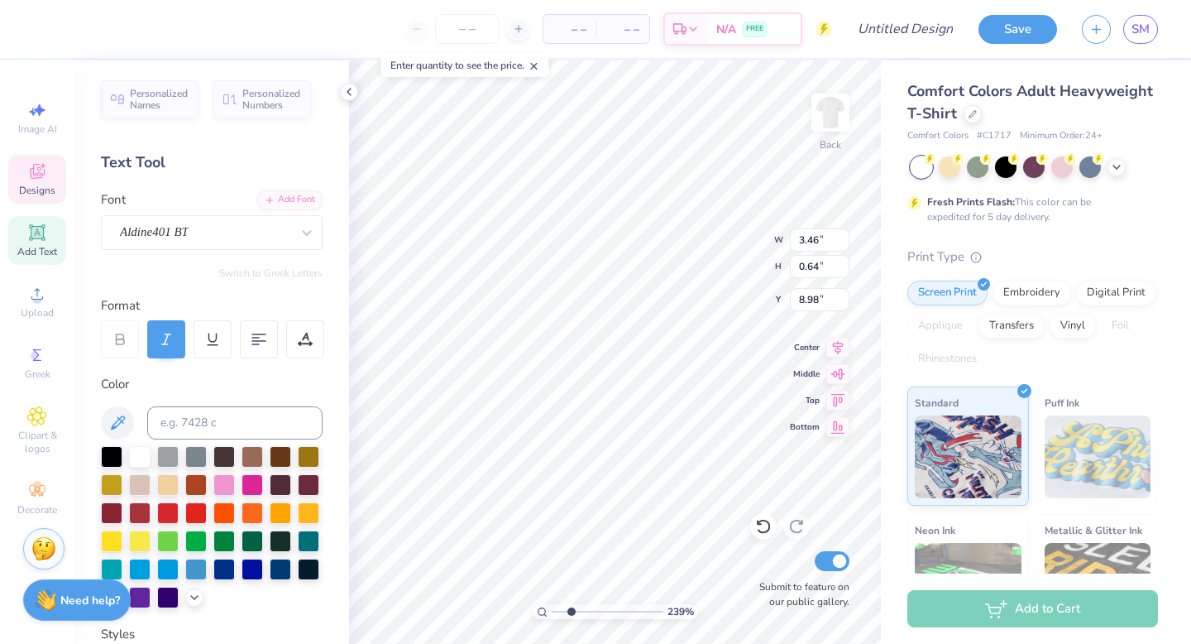
type textarea "since [DATE]"
type input "8.97"
drag, startPoint x: 567, startPoint y: 607, endPoint x: 537, endPoint y: 604, distance: 30.0
click at [537, 605] on div "205 %" at bounding box center [615, 611] width 165 height 15
click at [564, 615] on input "range" at bounding box center [608, 611] width 112 height 15
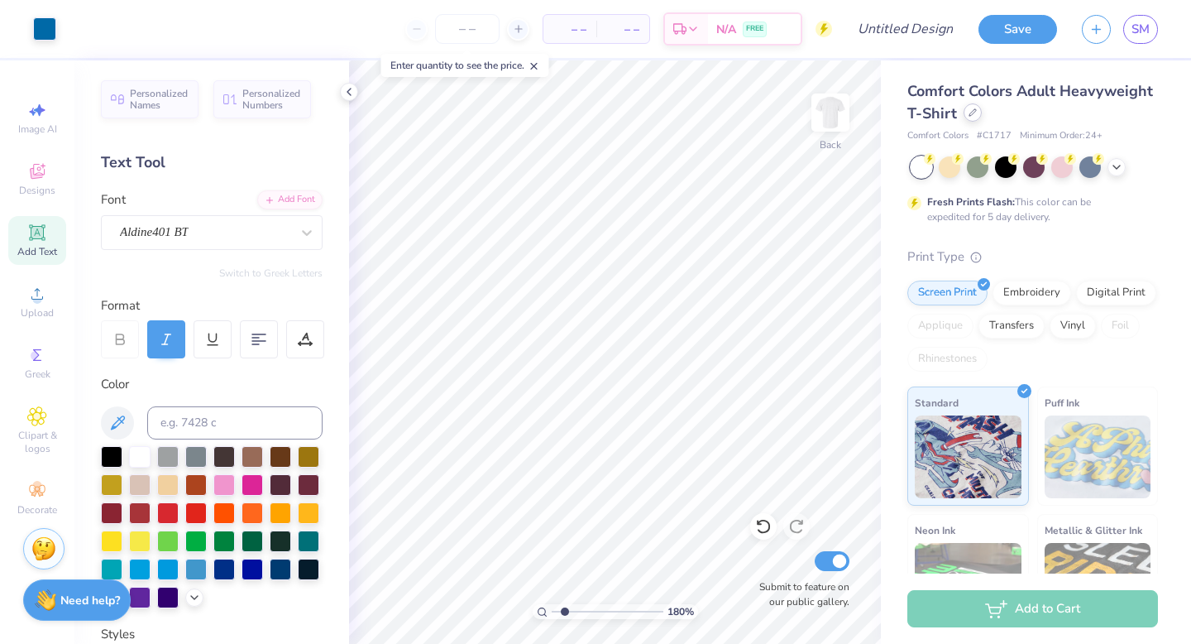
click at [972, 121] on div at bounding box center [973, 112] width 18 height 18
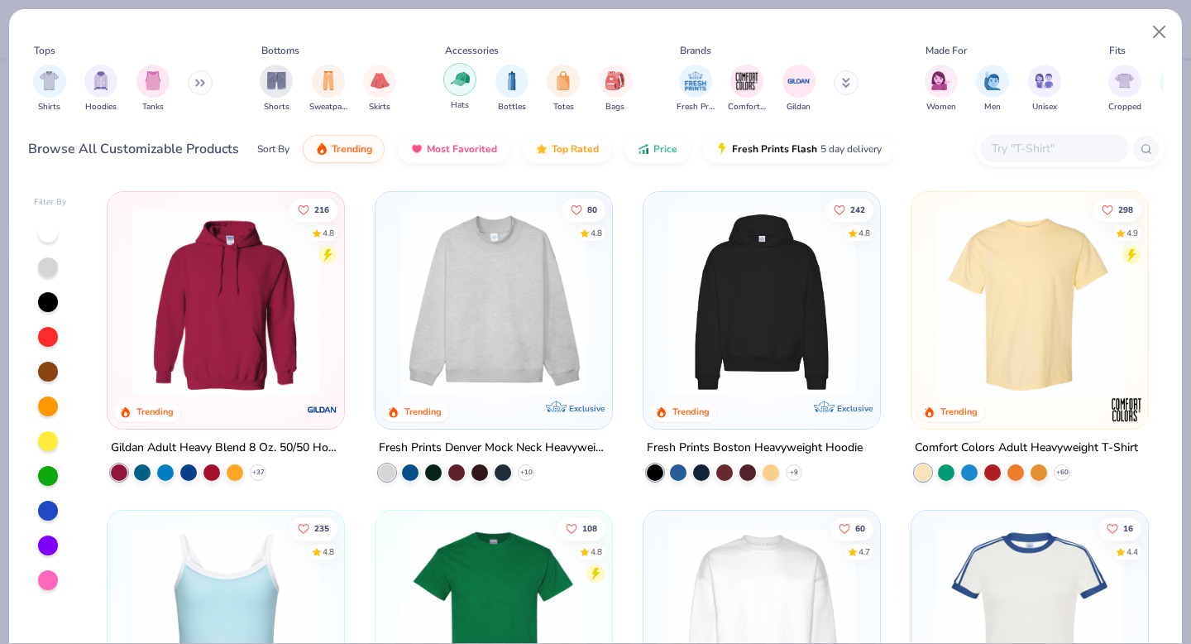
click at [456, 79] on img "filter for Hats" at bounding box center [460, 78] width 19 height 19
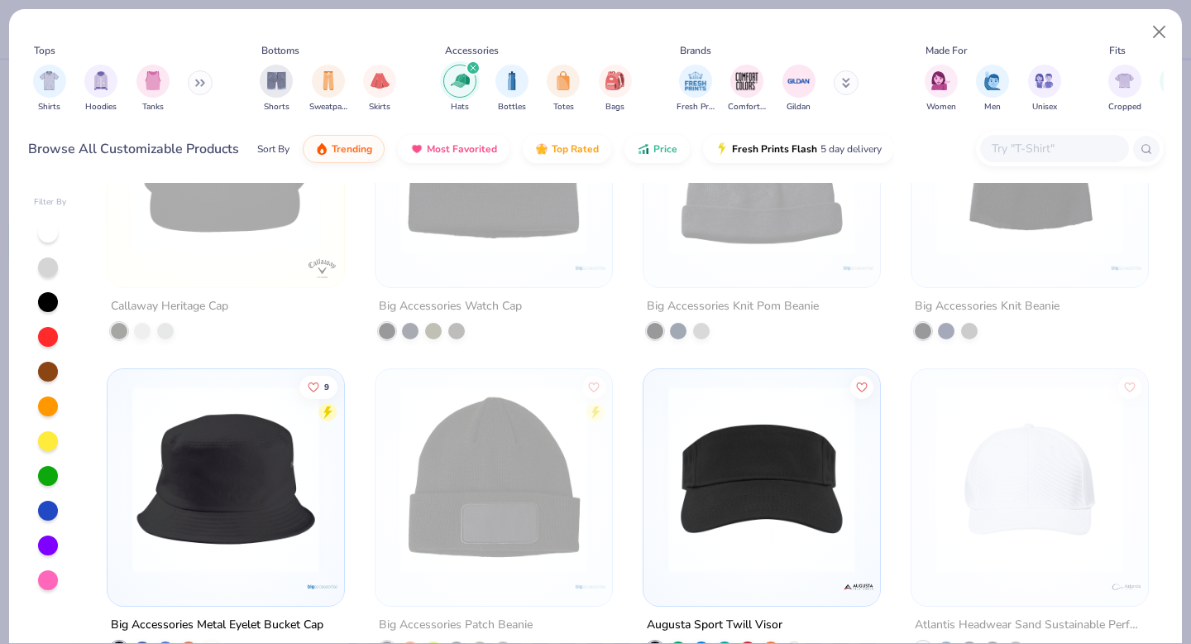
scroll to position [7185, 0]
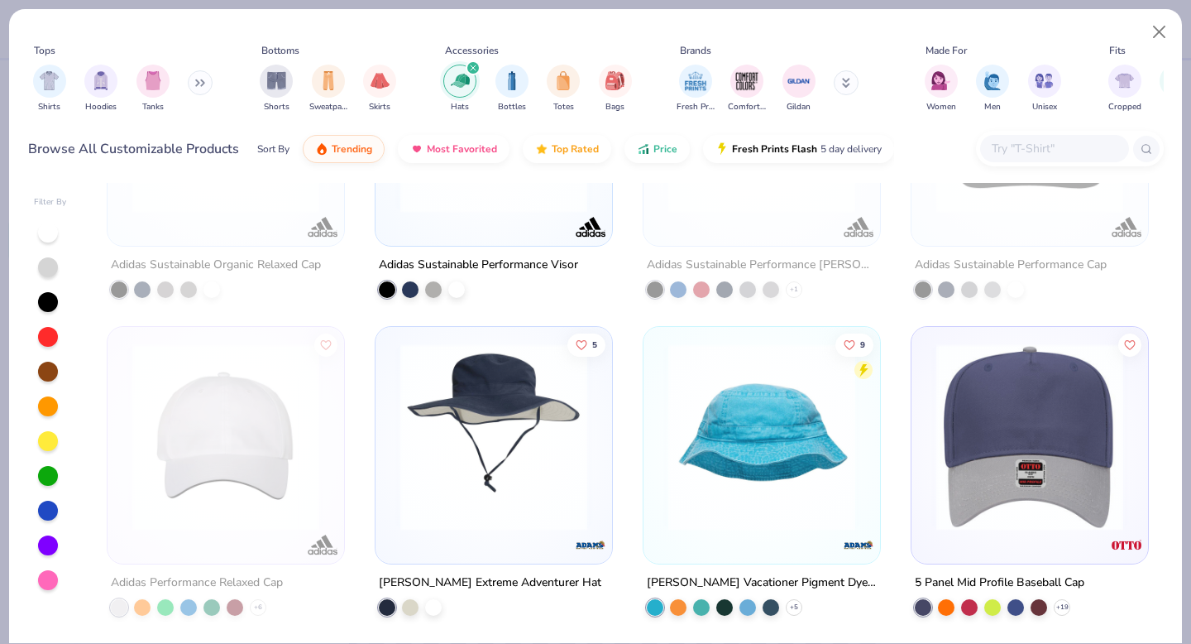
click at [989, 422] on img at bounding box center [1029, 436] width 203 height 187
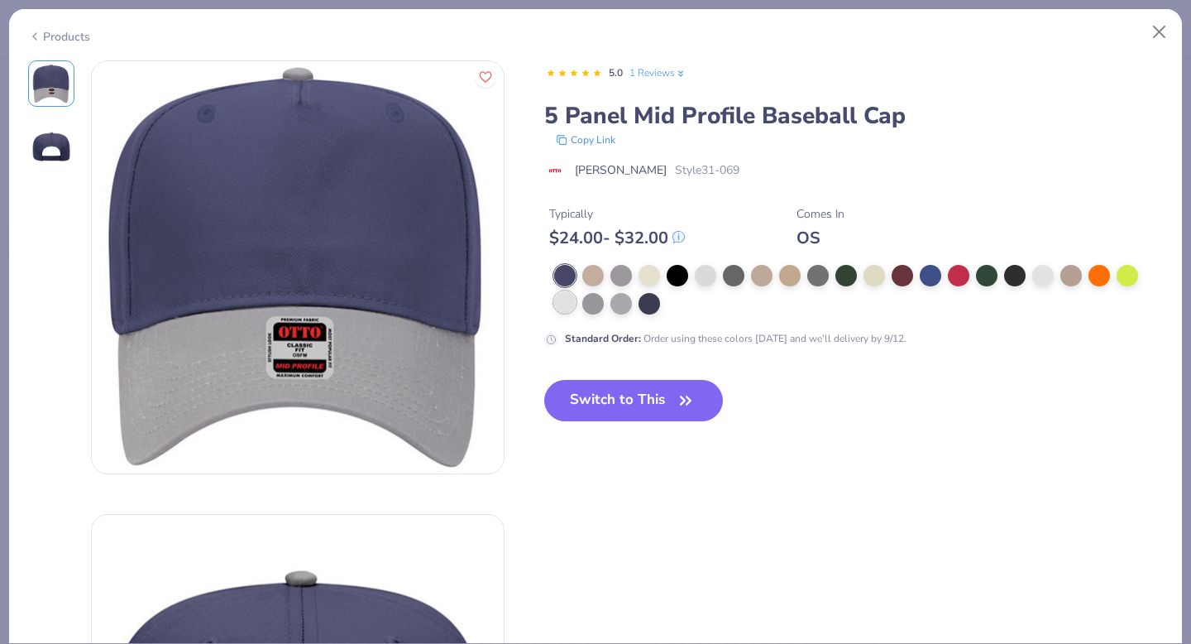
click at [567, 302] on div at bounding box center [565, 302] width 22 height 22
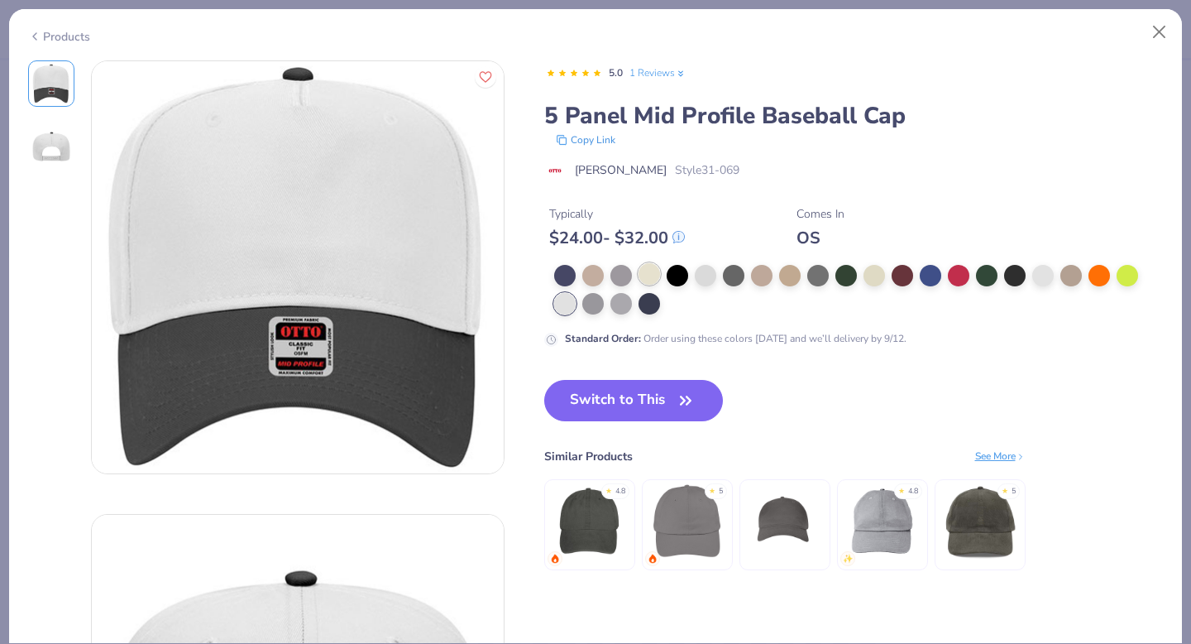
click at [644, 268] on div at bounding box center [650, 274] width 22 height 22
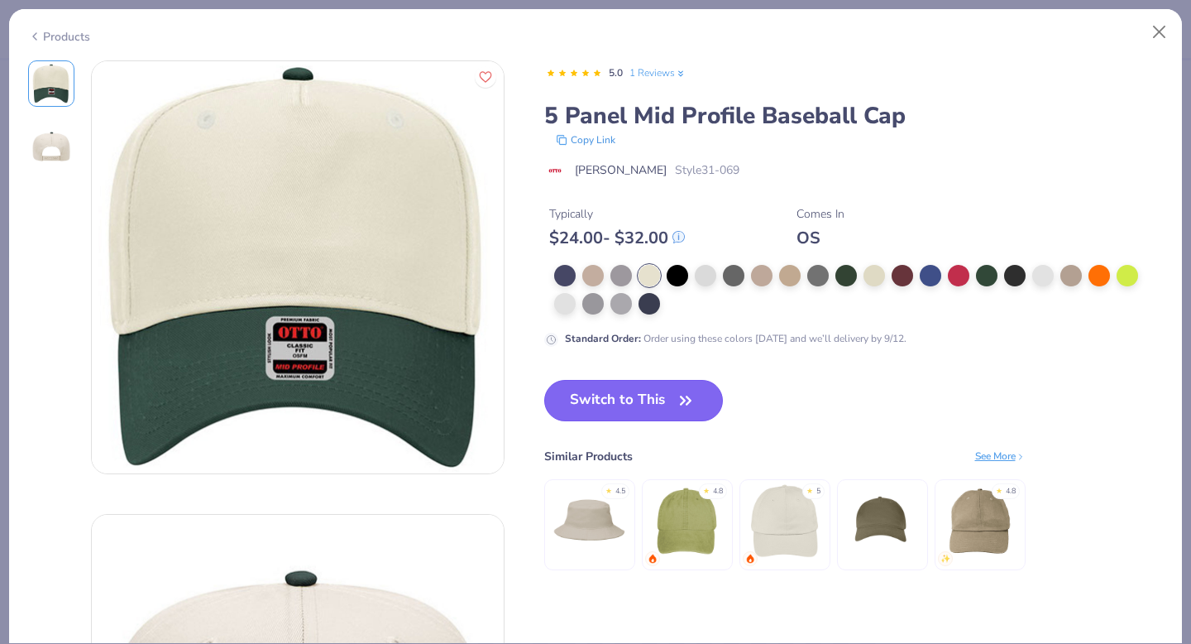
click at [629, 393] on button "Switch to This" at bounding box center [633, 400] width 179 height 41
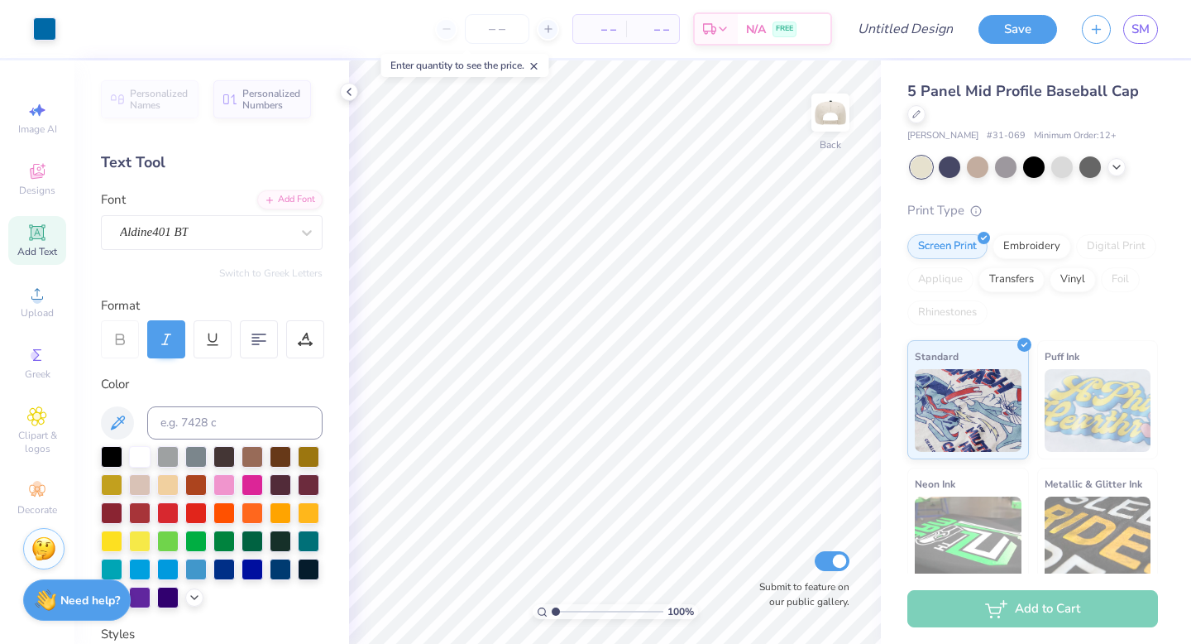
drag, startPoint x: 565, startPoint y: 612, endPoint x: 549, endPoint y: 608, distance: 16.3
type input "1"
click at [552, 608] on input "range" at bounding box center [608, 611] width 112 height 15
click at [282, 534] on div at bounding box center [281, 540] width 22 height 22
type input "1.70"
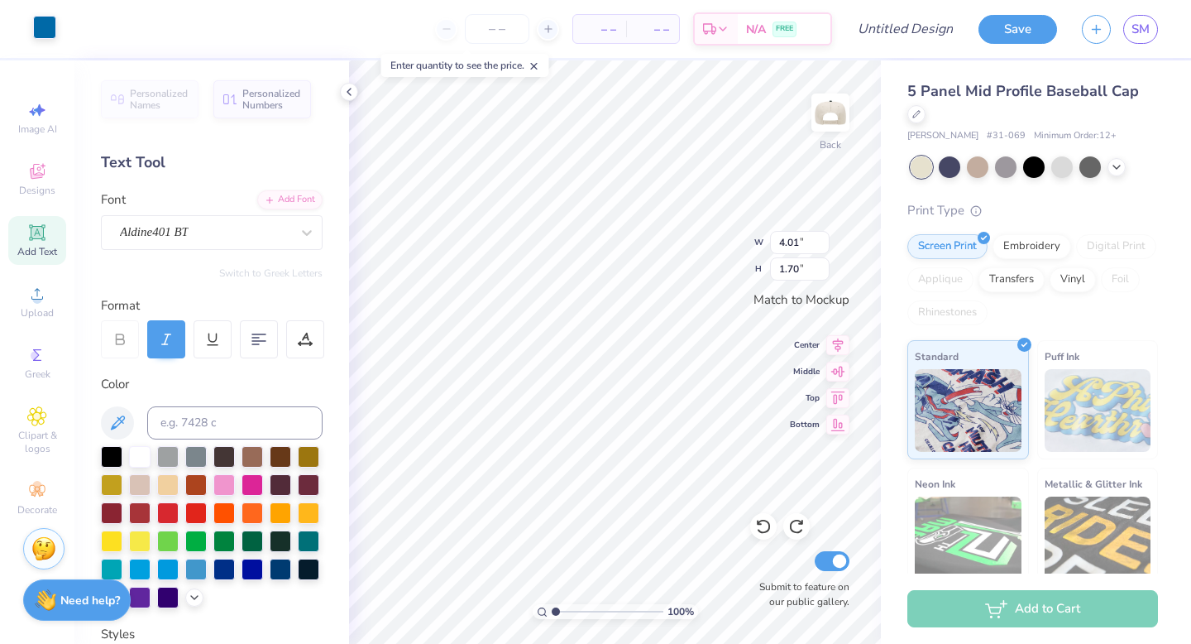
click at [53, 28] on div at bounding box center [44, 27] width 23 height 23
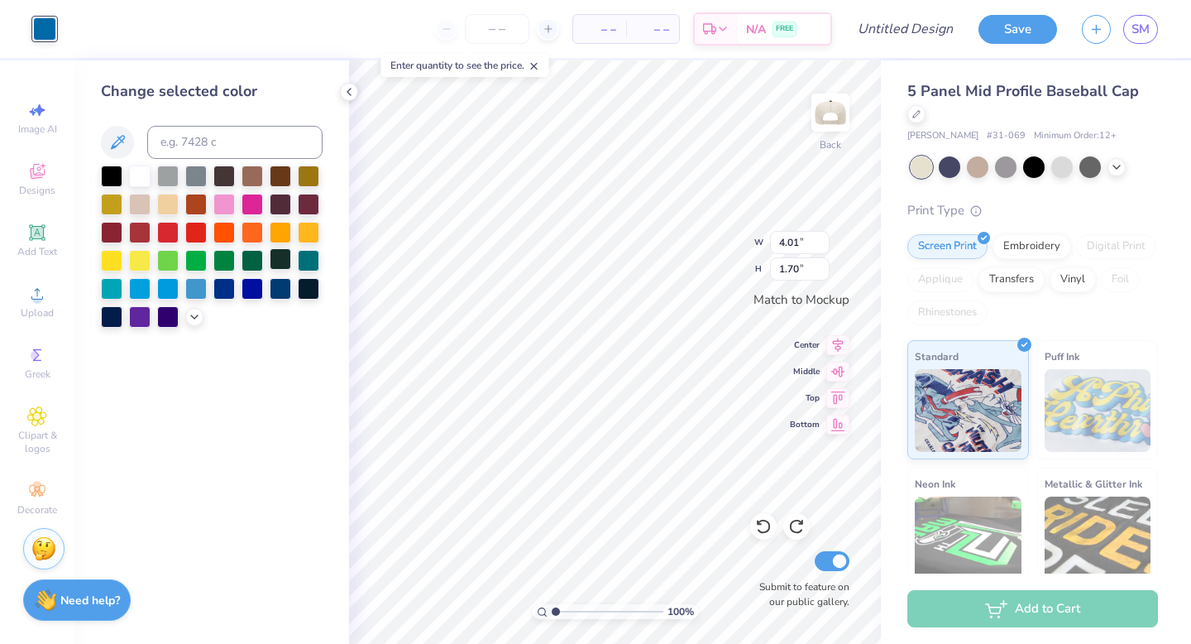
click at [275, 261] on div at bounding box center [281, 259] width 22 height 22
click at [258, 259] on div at bounding box center [253, 259] width 22 height 22
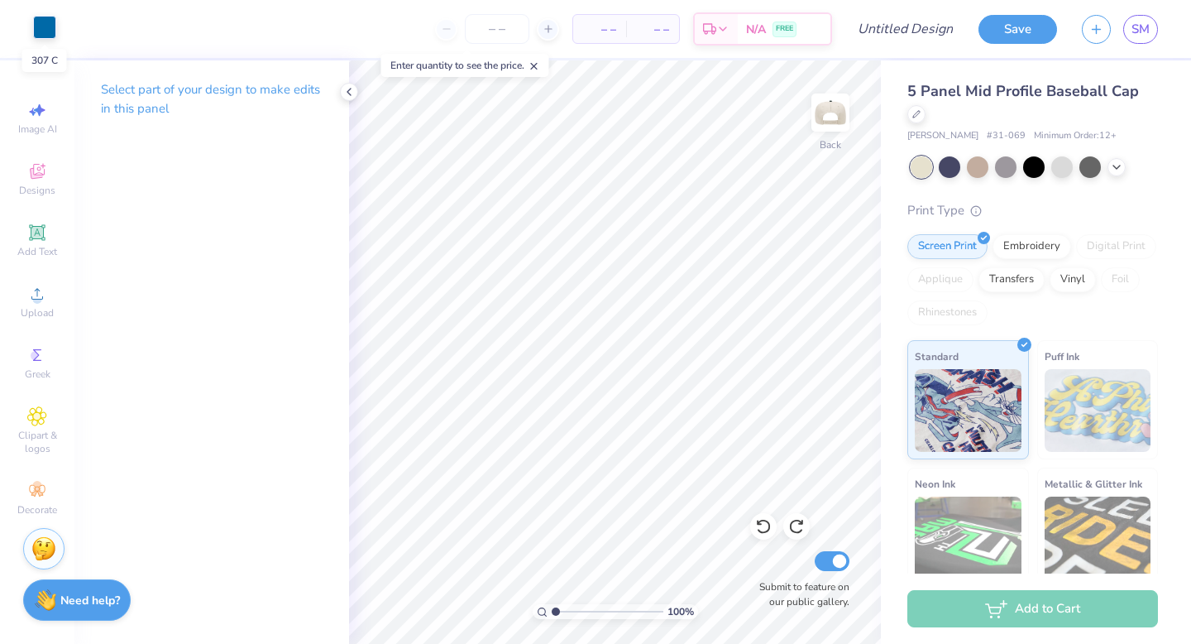
click at [45, 27] on div at bounding box center [44, 27] width 23 height 23
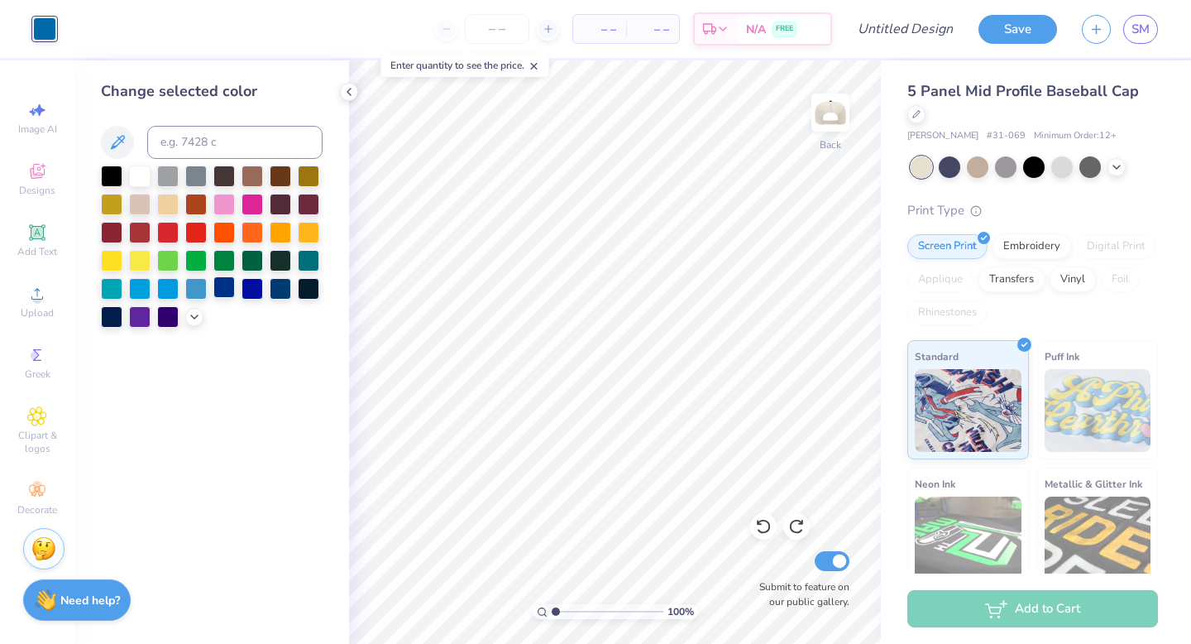
click at [231, 287] on div at bounding box center [224, 287] width 22 height 22
click at [923, 20] on input "Design Title" at bounding box center [925, 28] width 81 height 33
type input "Hat"
click at [1017, 36] on button "Save" at bounding box center [1018, 26] width 79 height 29
click at [1017, 12] on div "Save SM" at bounding box center [1085, 29] width 213 height 58
